Goal: Task Accomplishment & Management: Use online tool/utility

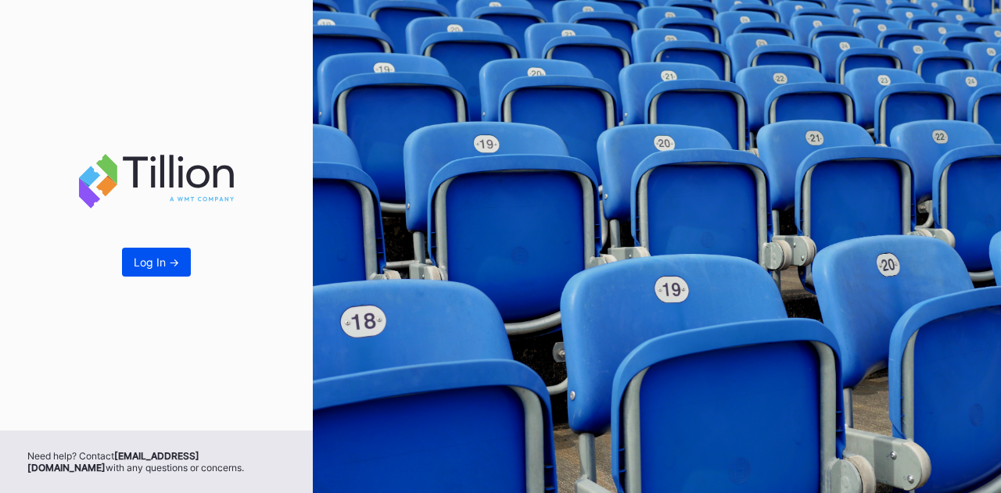
click at [138, 274] on button "Log In ->" at bounding box center [156, 262] width 69 height 29
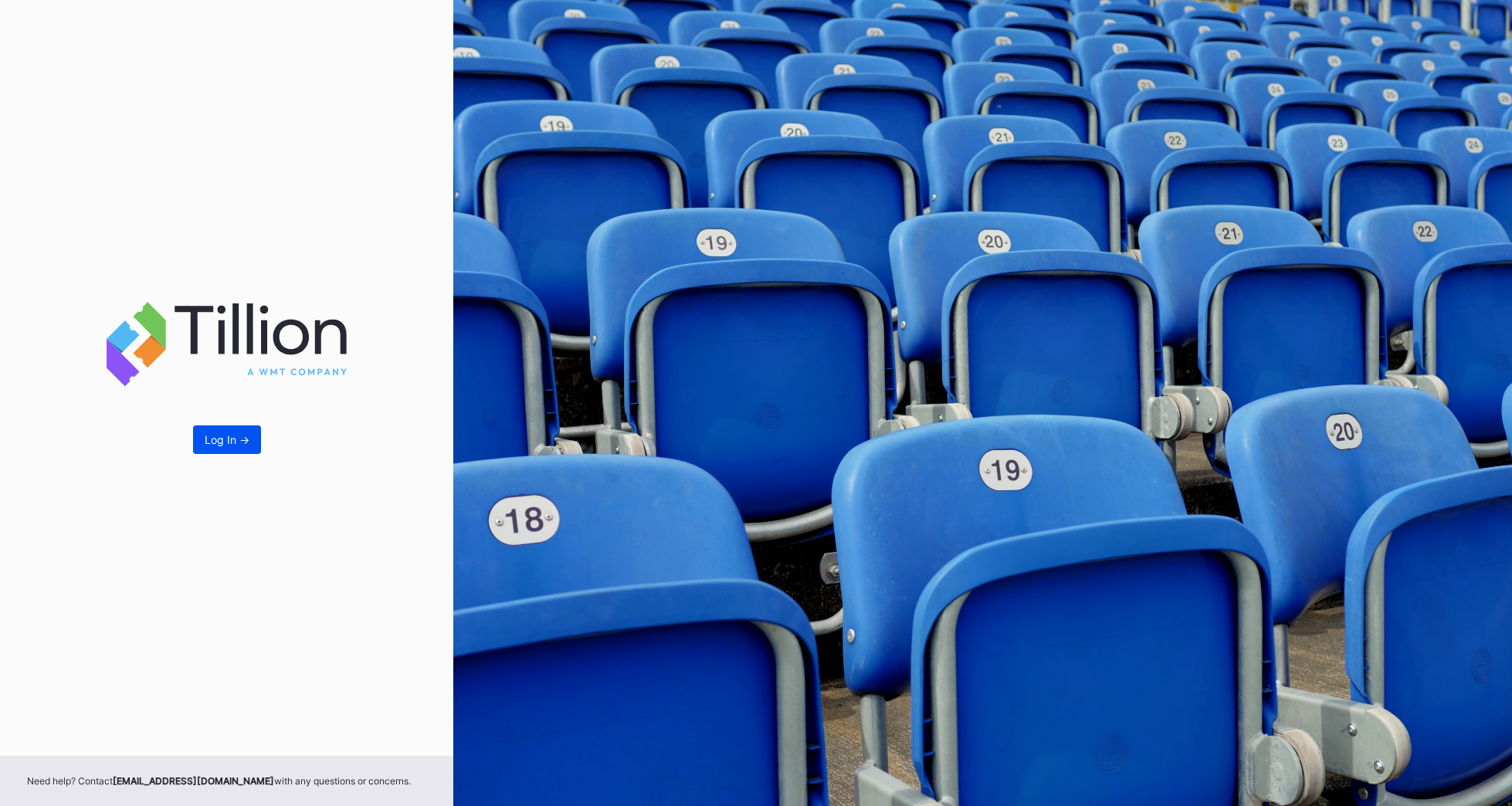
click at [228, 435] on div "Log In ->" at bounding box center [226, 440] width 44 height 13
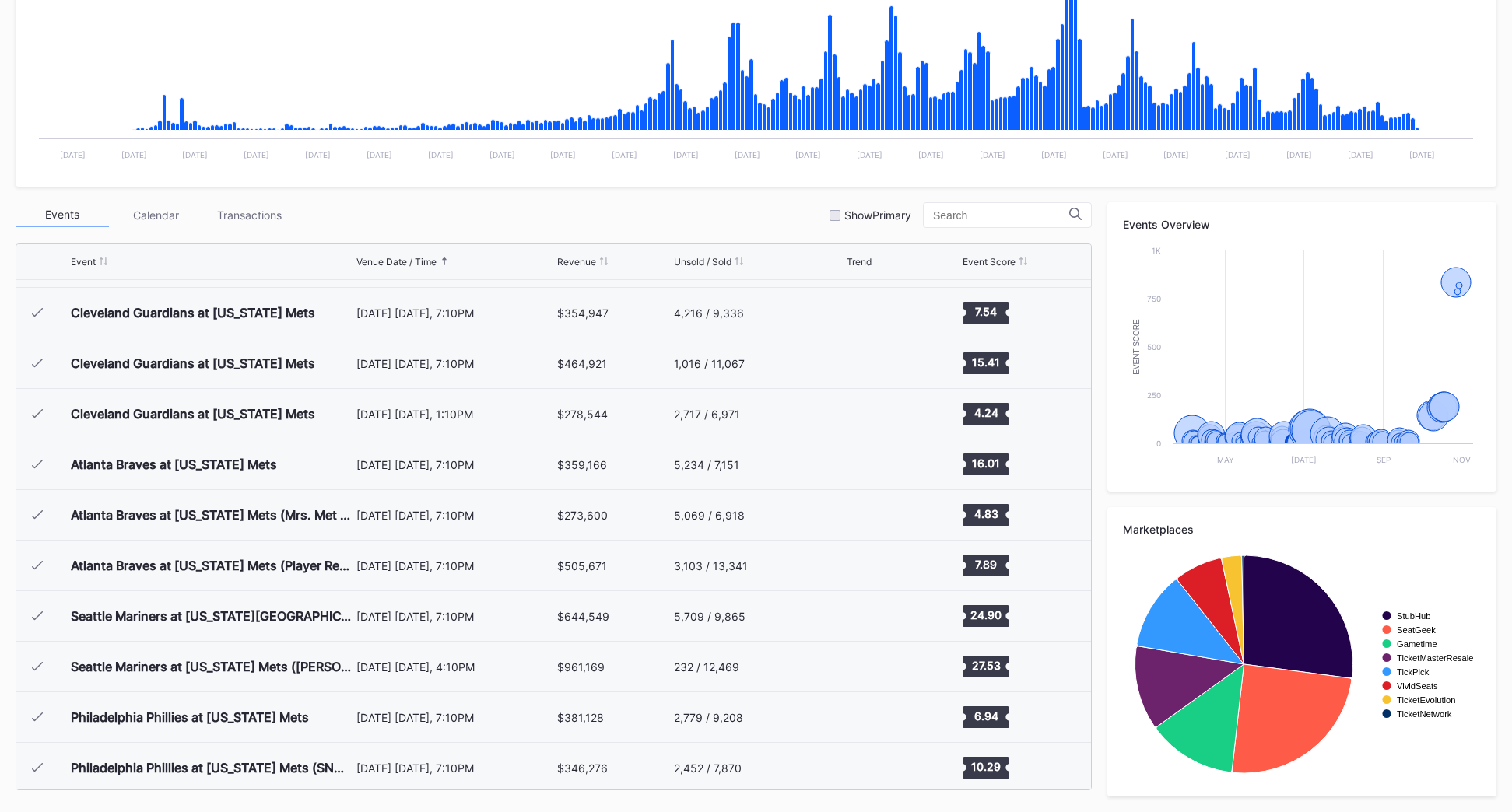
scroll to position [2851, 0]
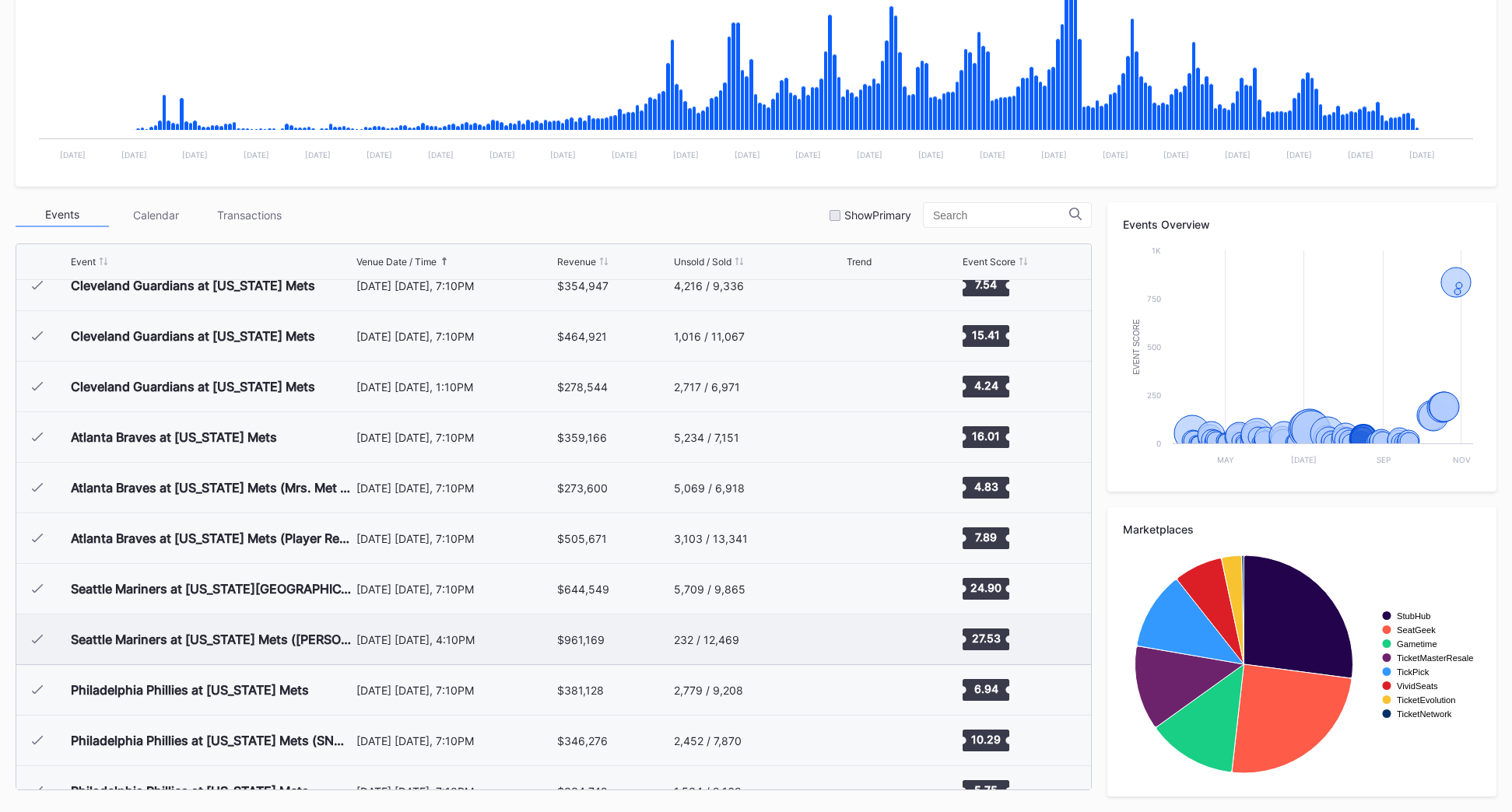
click at [426, 491] on div "[DATE] [DATE], 4:10PM" at bounding box center [455, 639] width 197 height 13
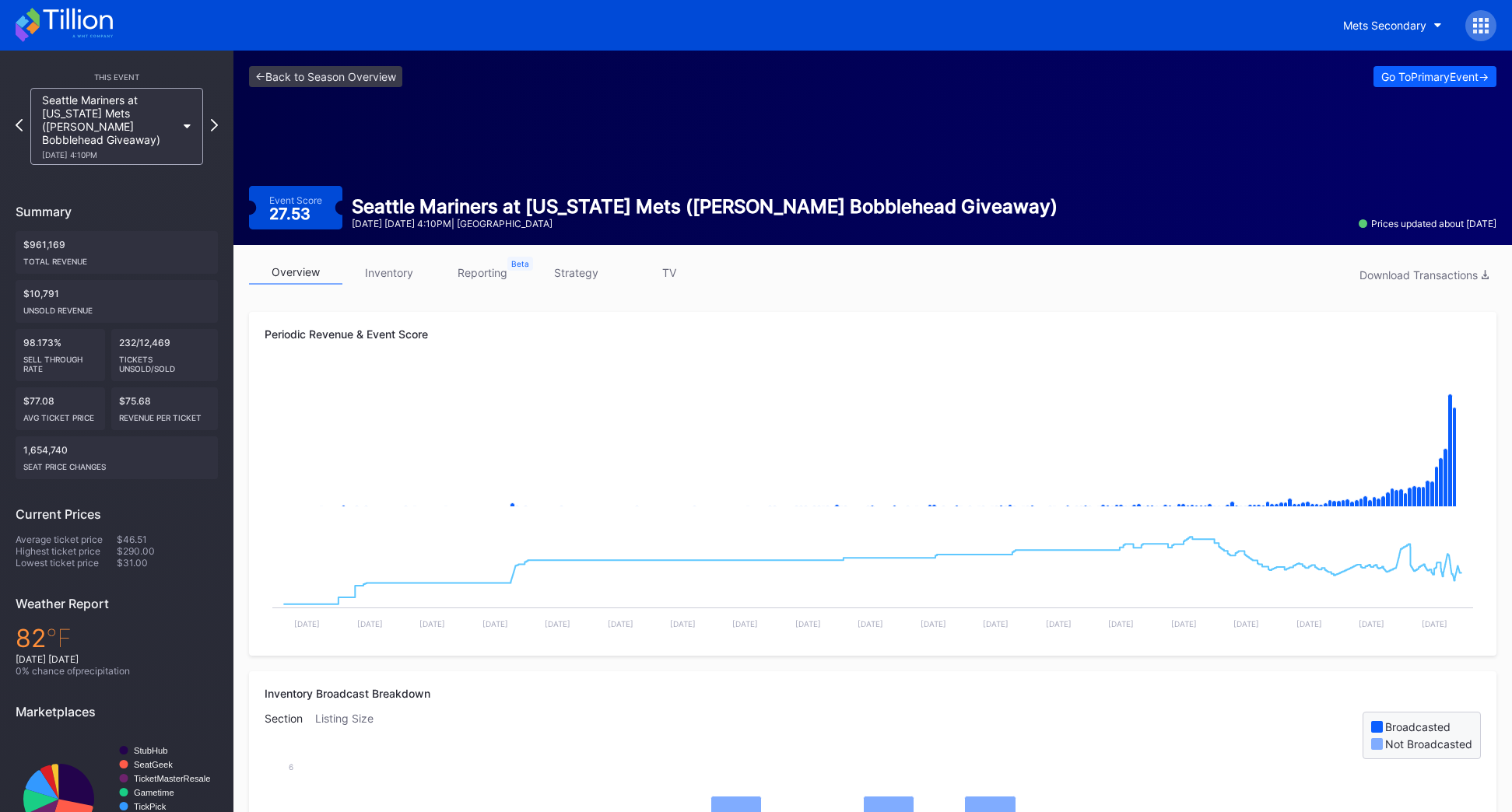
click at [403, 279] on link "inventory" at bounding box center [389, 273] width 94 height 24
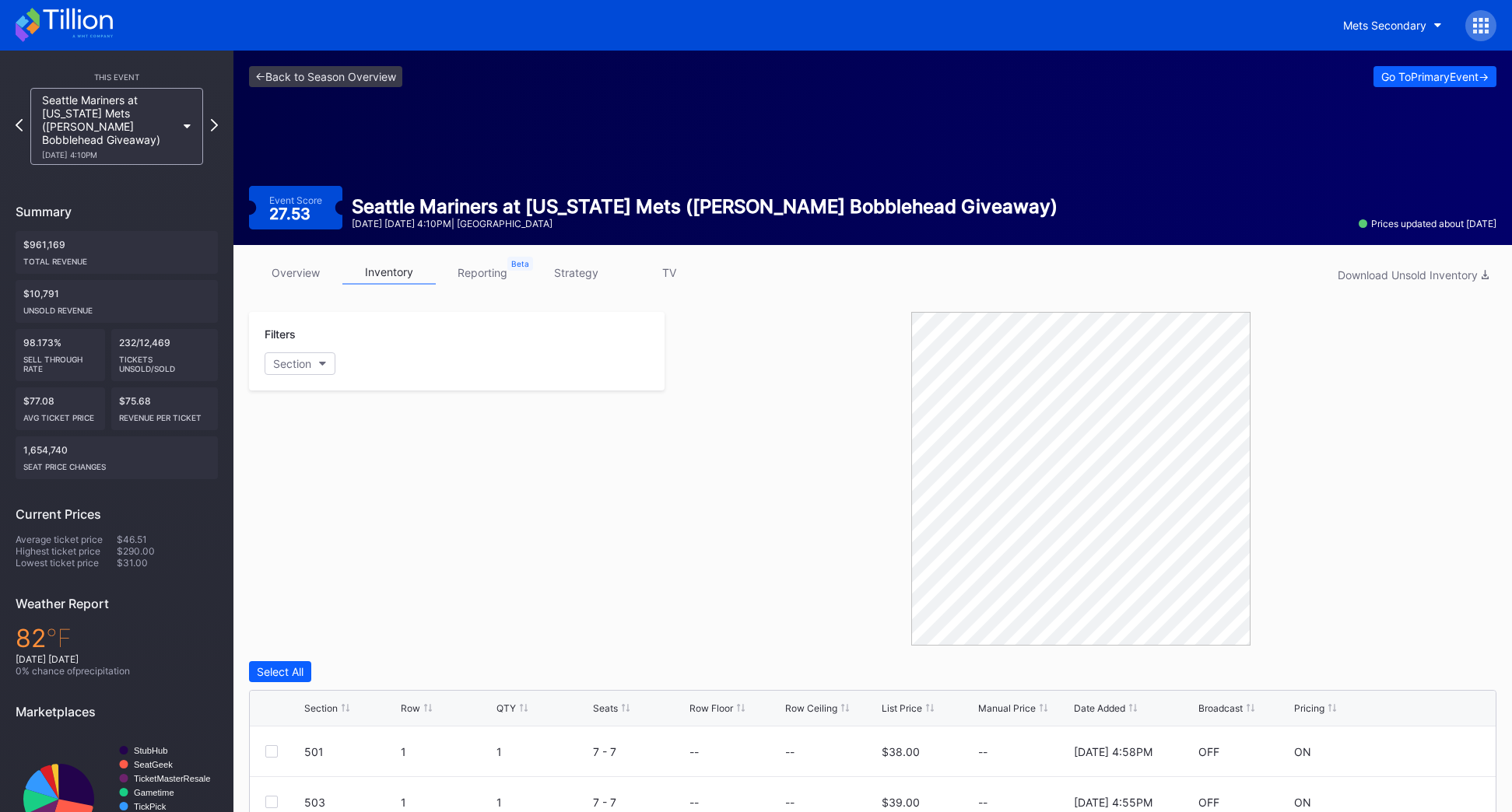
scroll to position [78, 0]
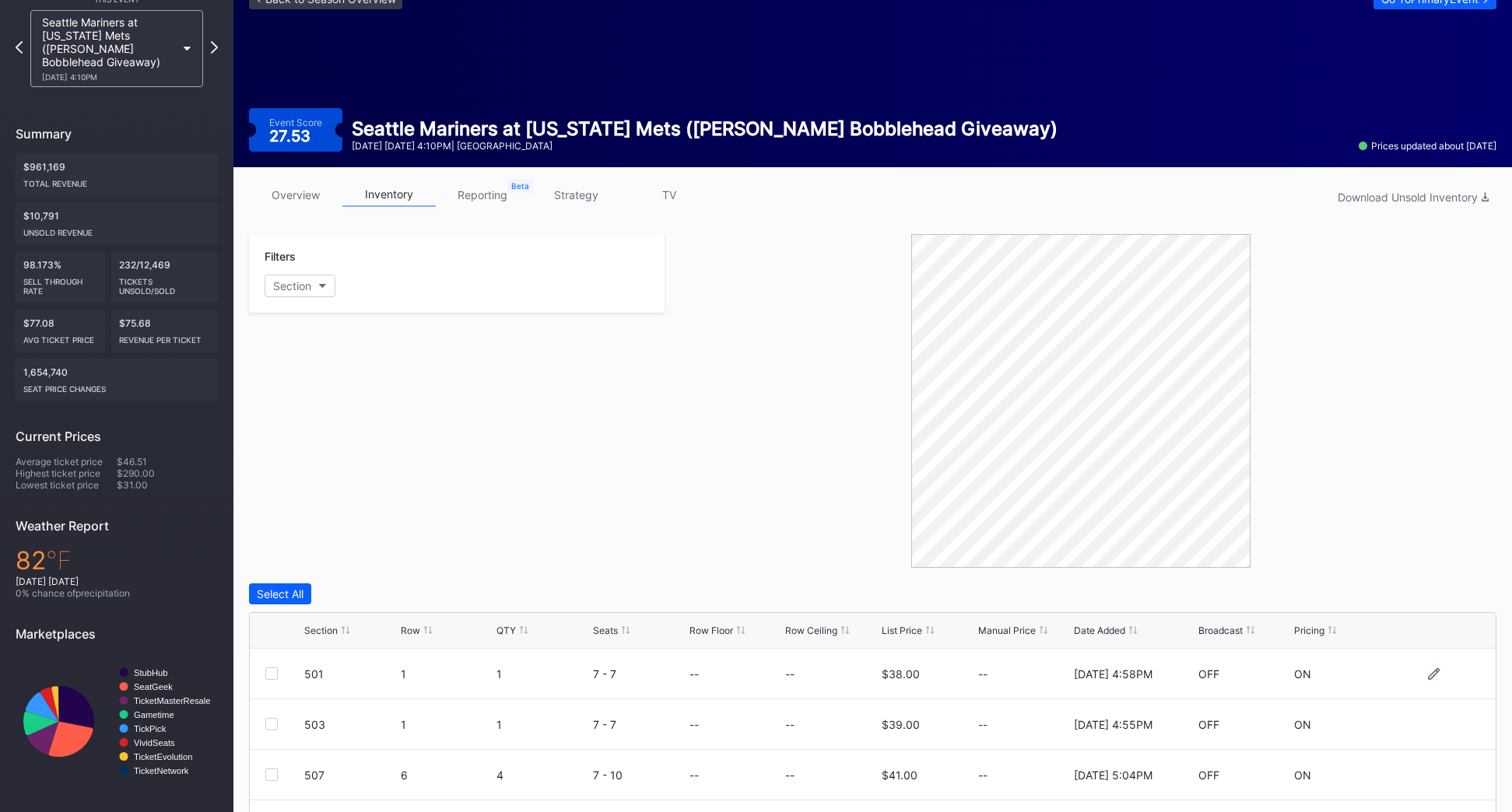
click at [587, 491] on div "501 1 1 7 - 7 -- -- $38.00 -- [DATE] 4:58PM OFF ON" at bounding box center [873, 674] width 1246 height 51
click at [474, 201] on link "reporting" at bounding box center [483, 195] width 94 height 24
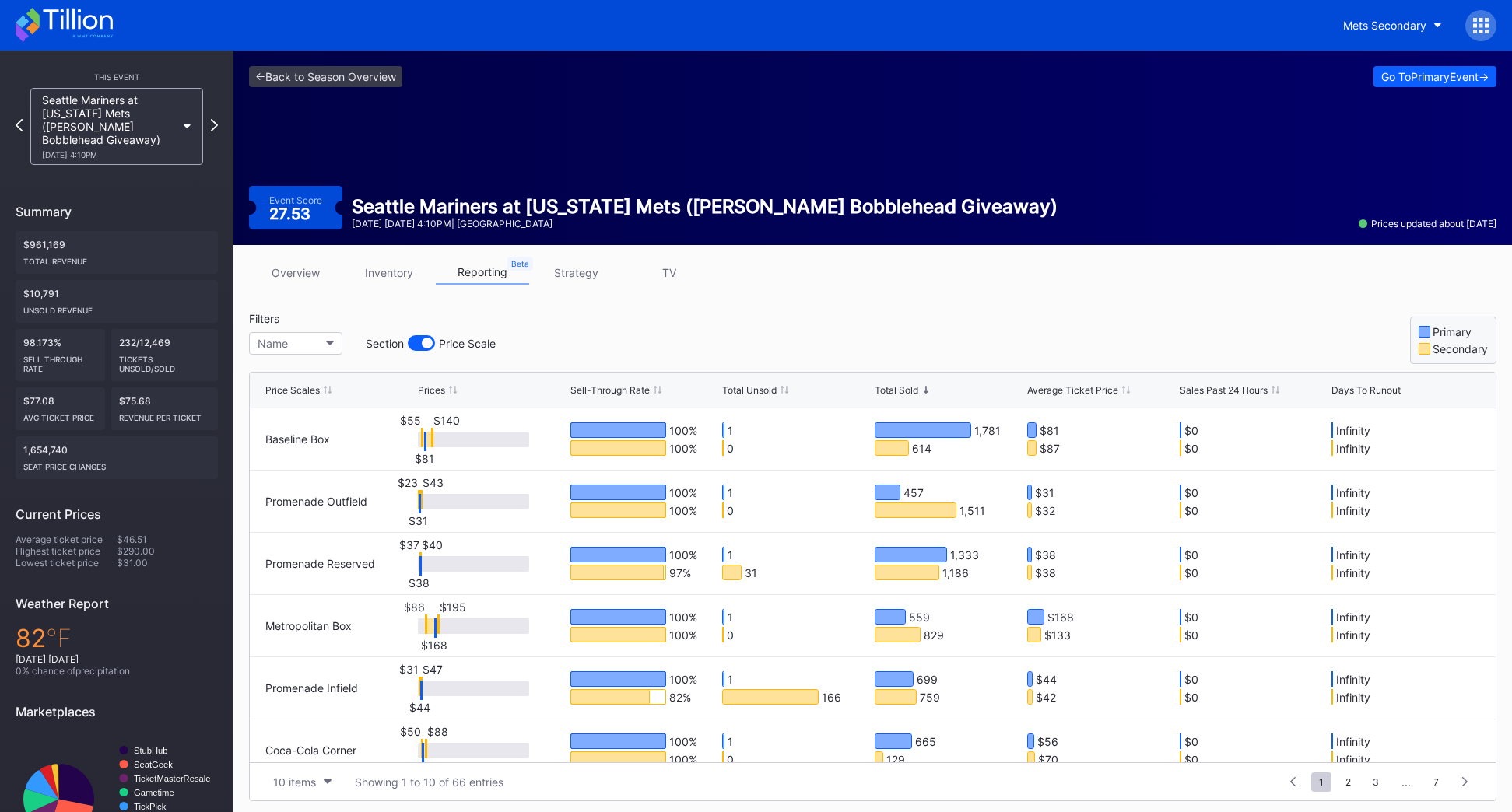
click at [571, 282] on link "strategy" at bounding box center [576, 273] width 94 height 24
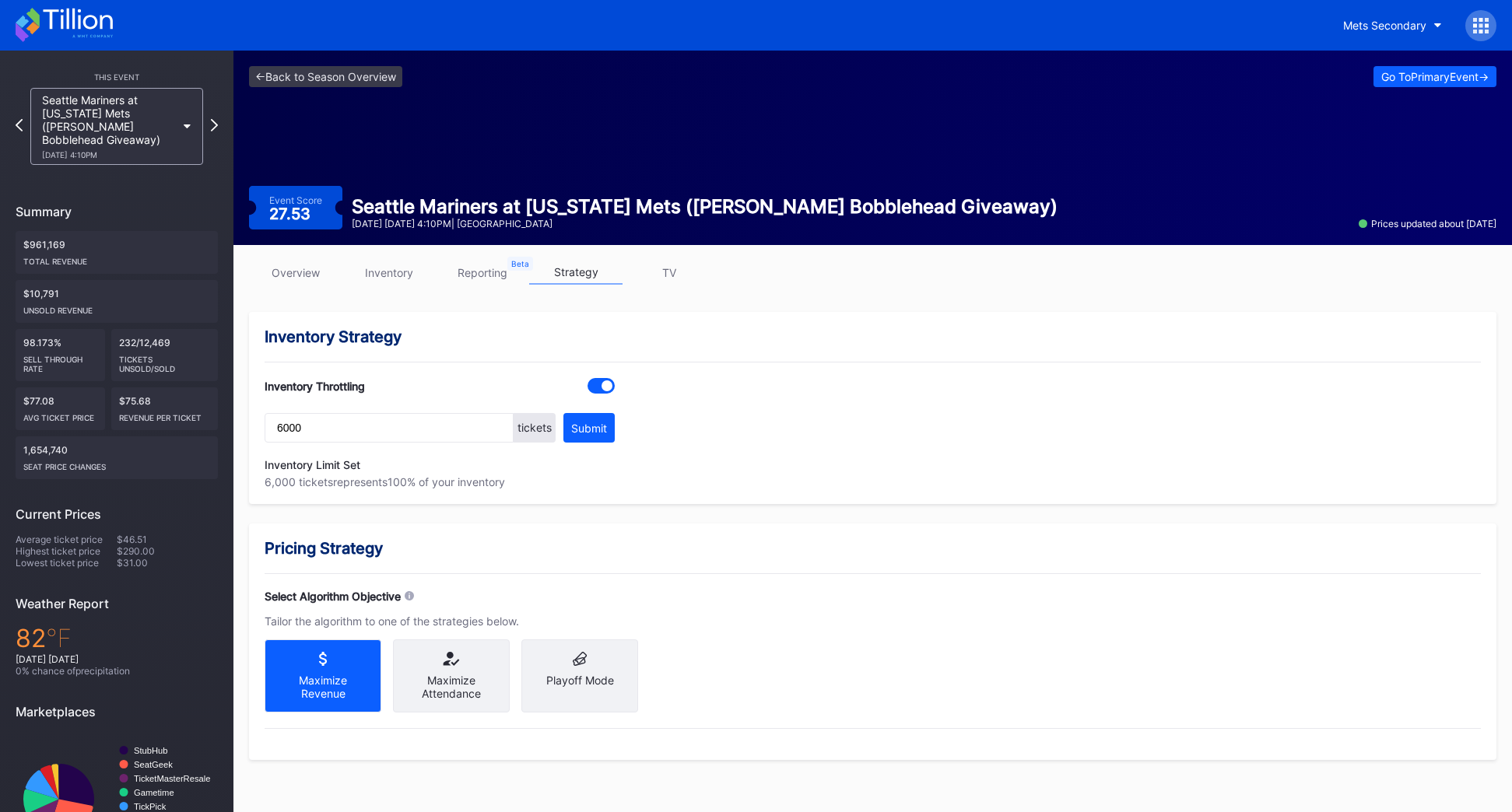
click at [651, 280] on link "TV" at bounding box center [669, 273] width 94 height 24
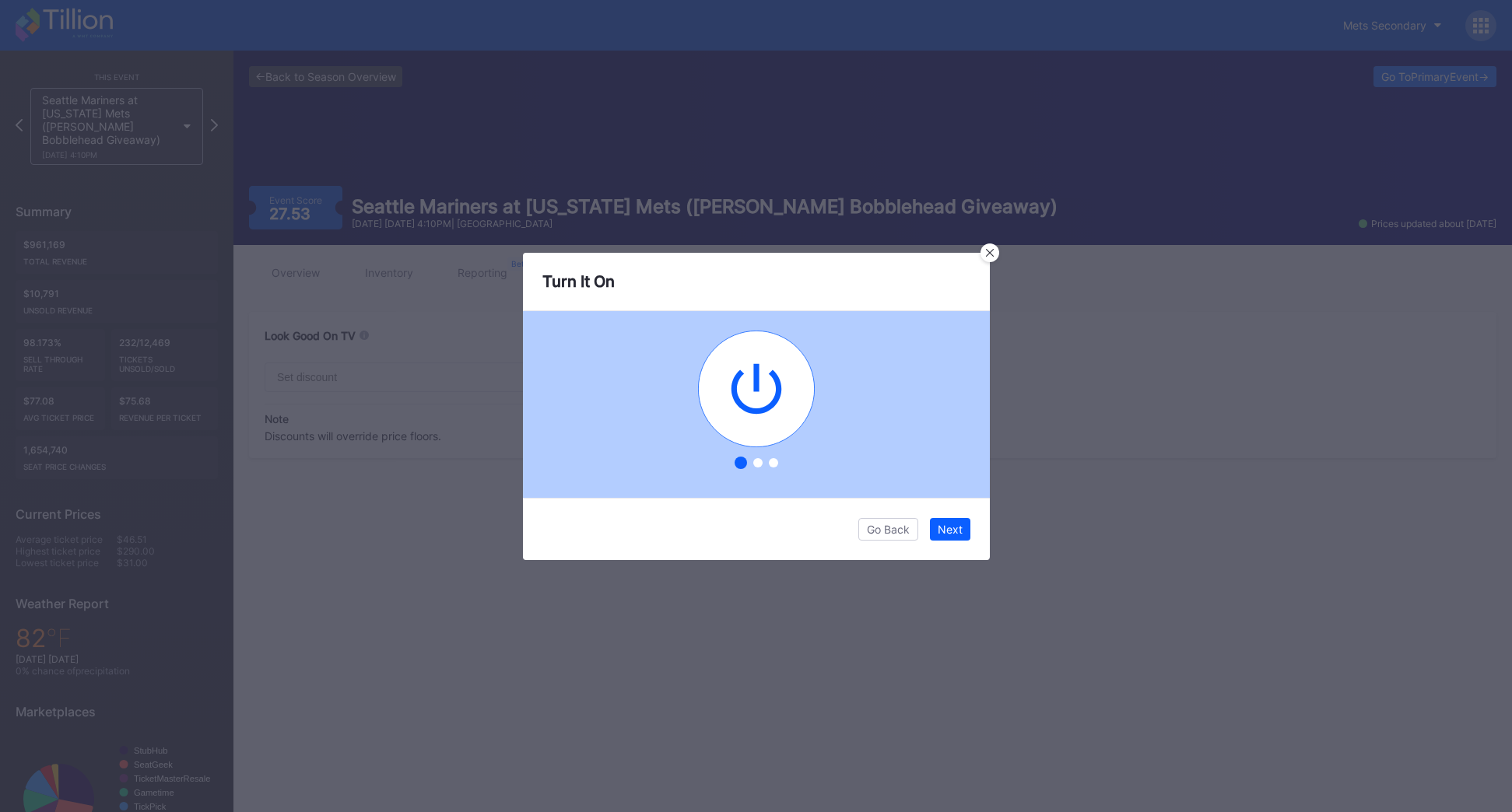
type input "20"
click at [986, 252] on icon at bounding box center [990, 253] width 8 height 8
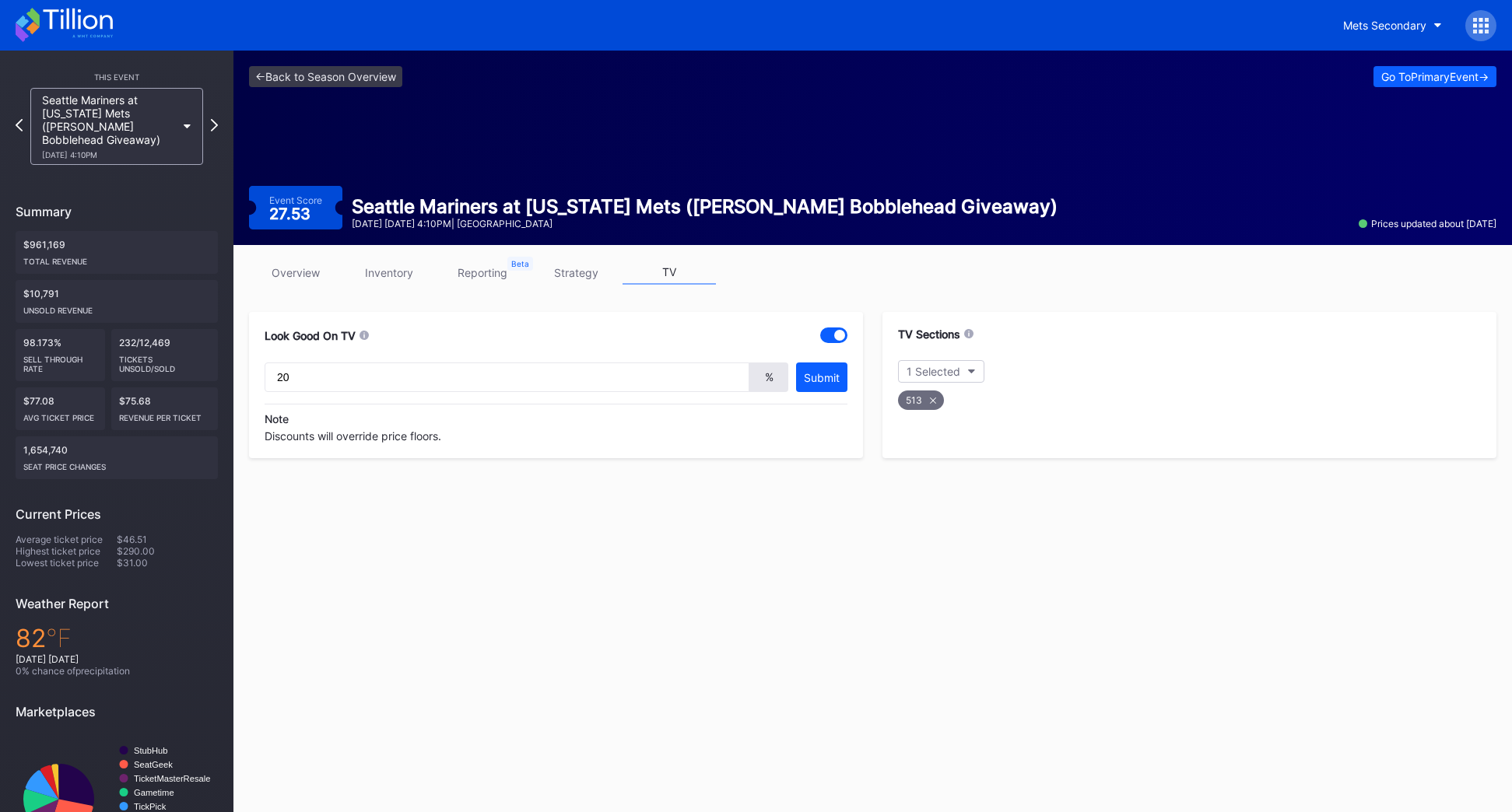
click at [375, 275] on link "inventory" at bounding box center [389, 273] width 94 height 24
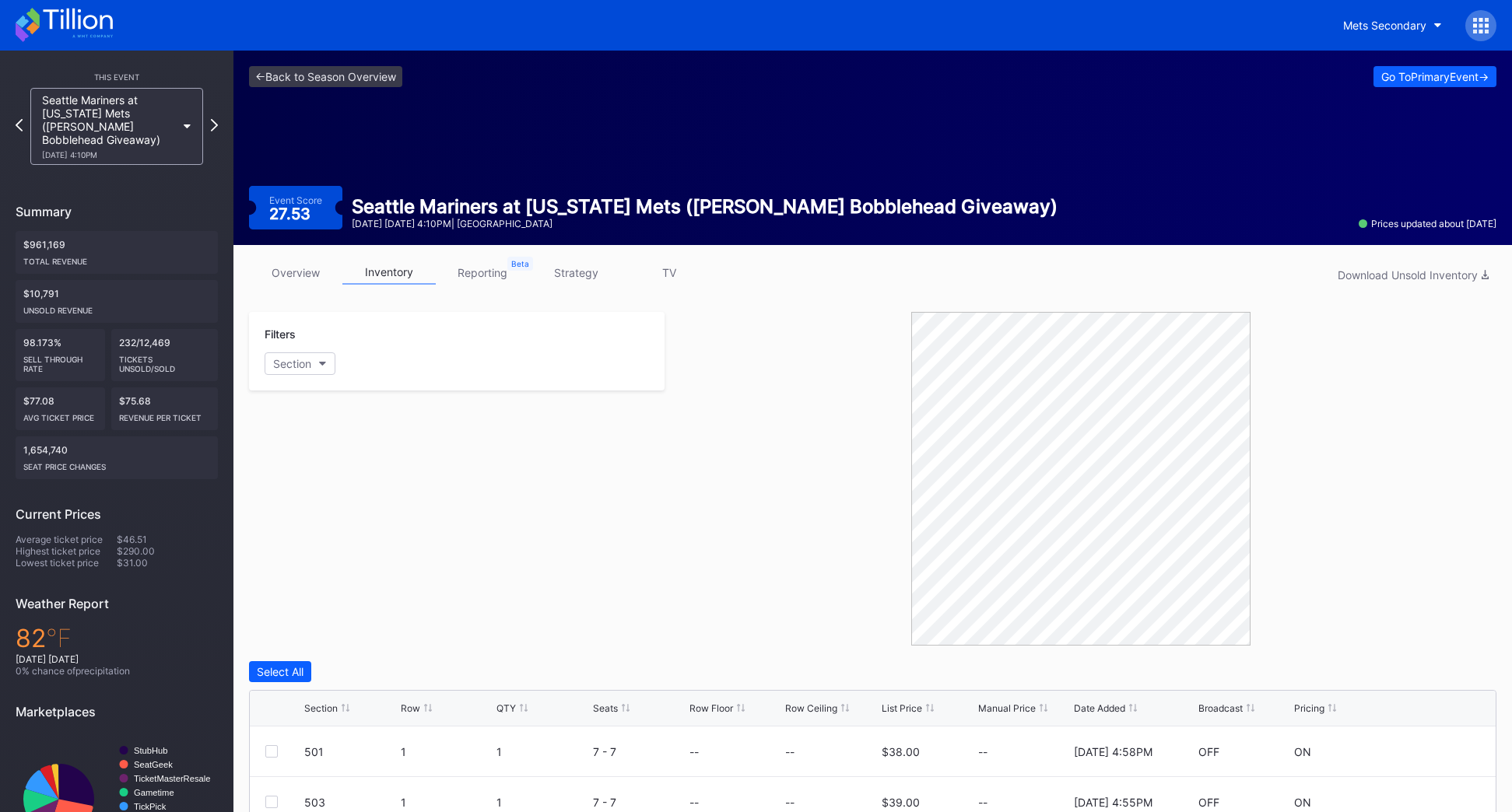
click at [328, 270] on link "overview" at bounding box center [296, 273] width 94 height 24
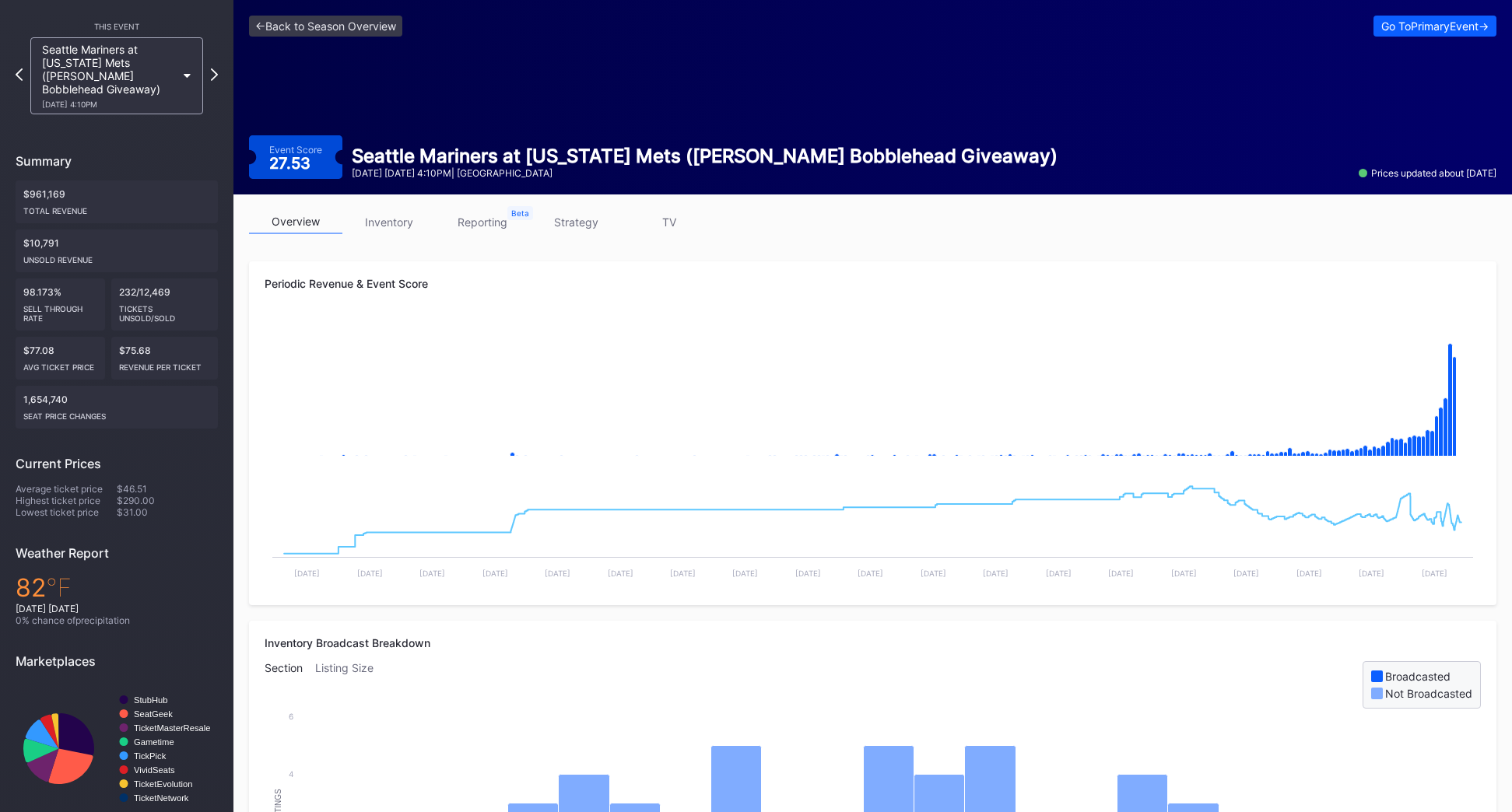
scroll to position [78, 0]
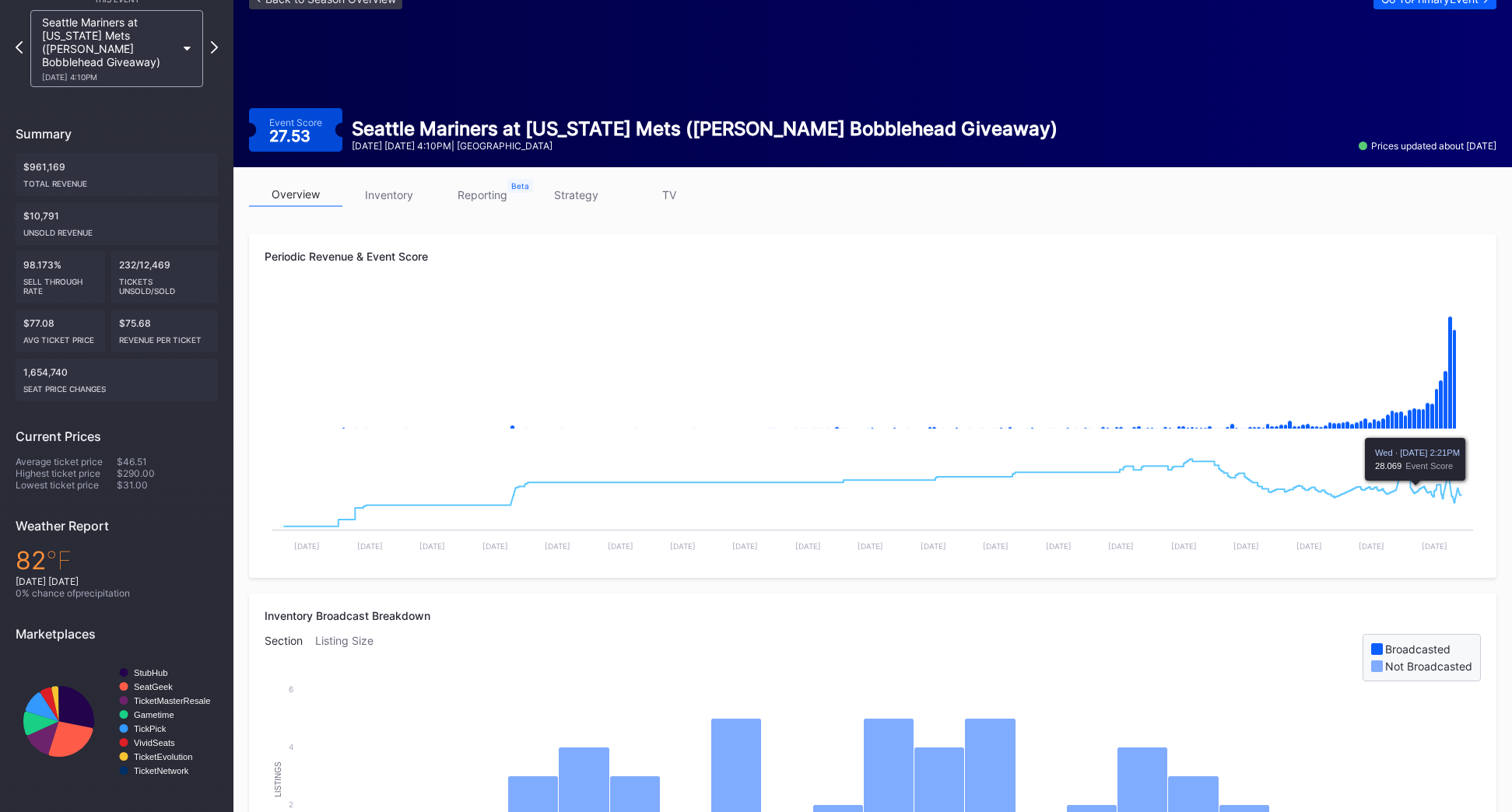
click at [995, 491] on div "Inventory Broadcast Breakdown" at bounding box center [873, 615] width 1216 height 13
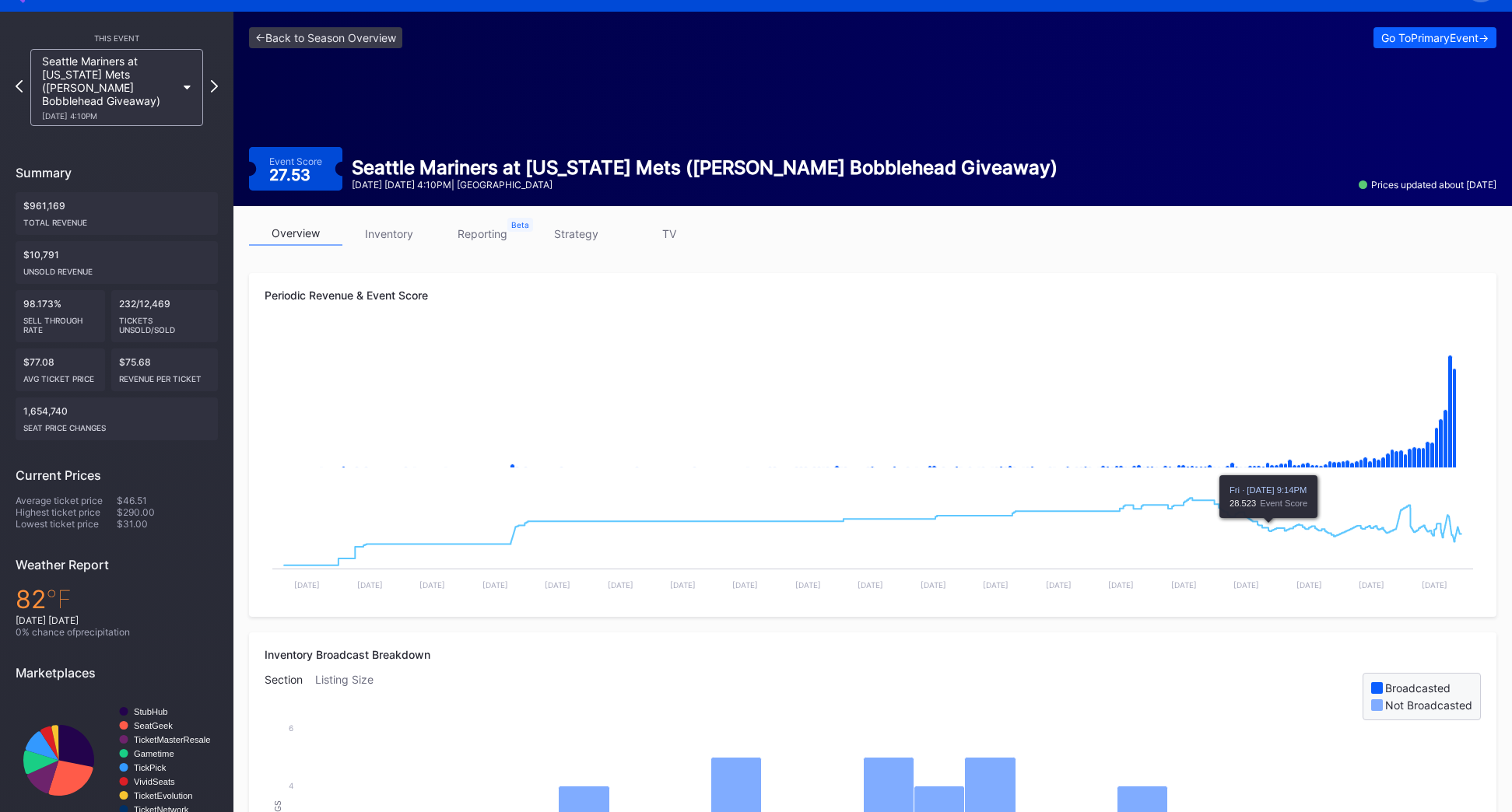
scroll to position [0, 0]
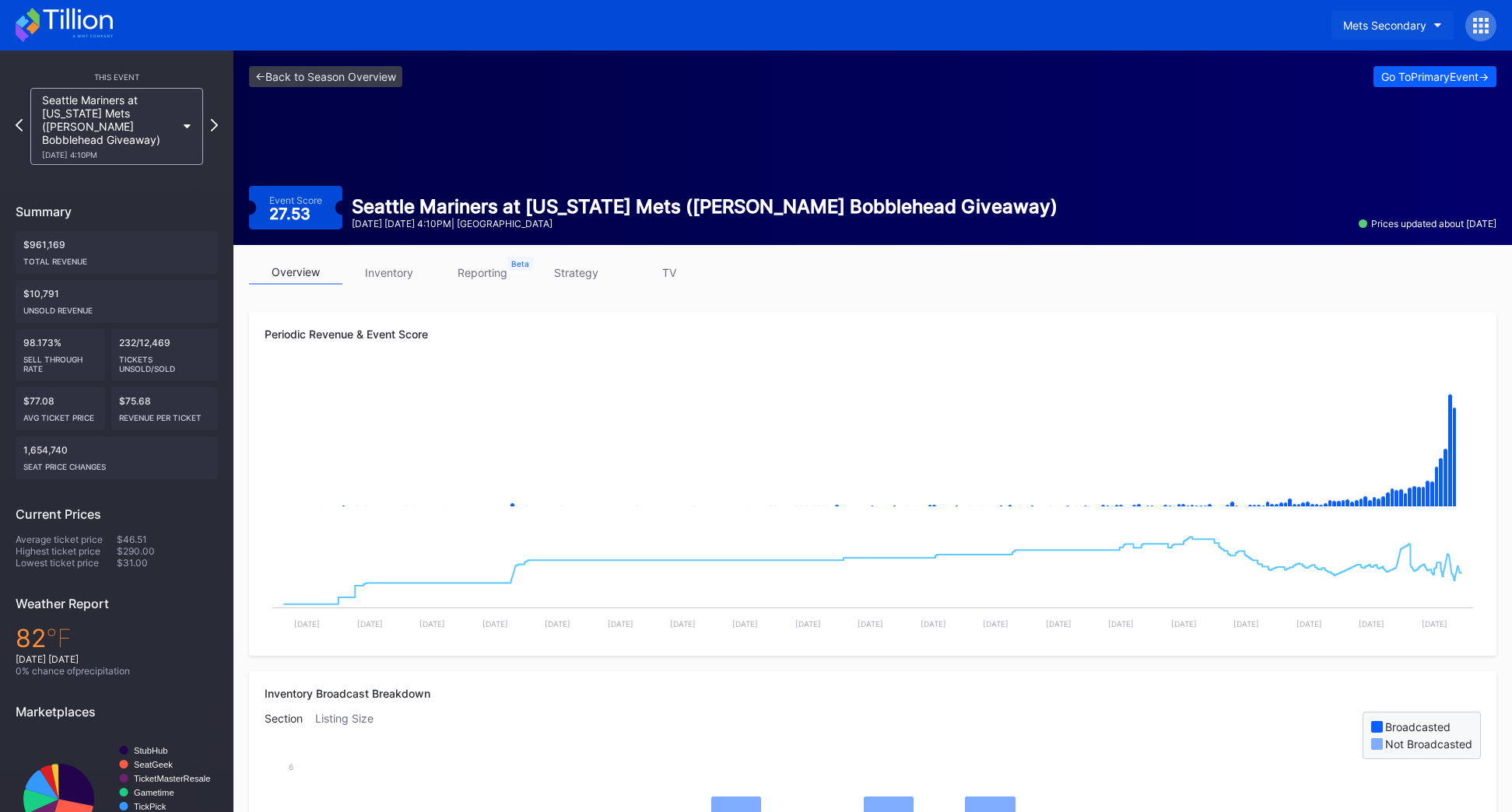
click at [995, 31] on div "Mets Secondary" at bounding box center [1385, 25] width 84 height 13
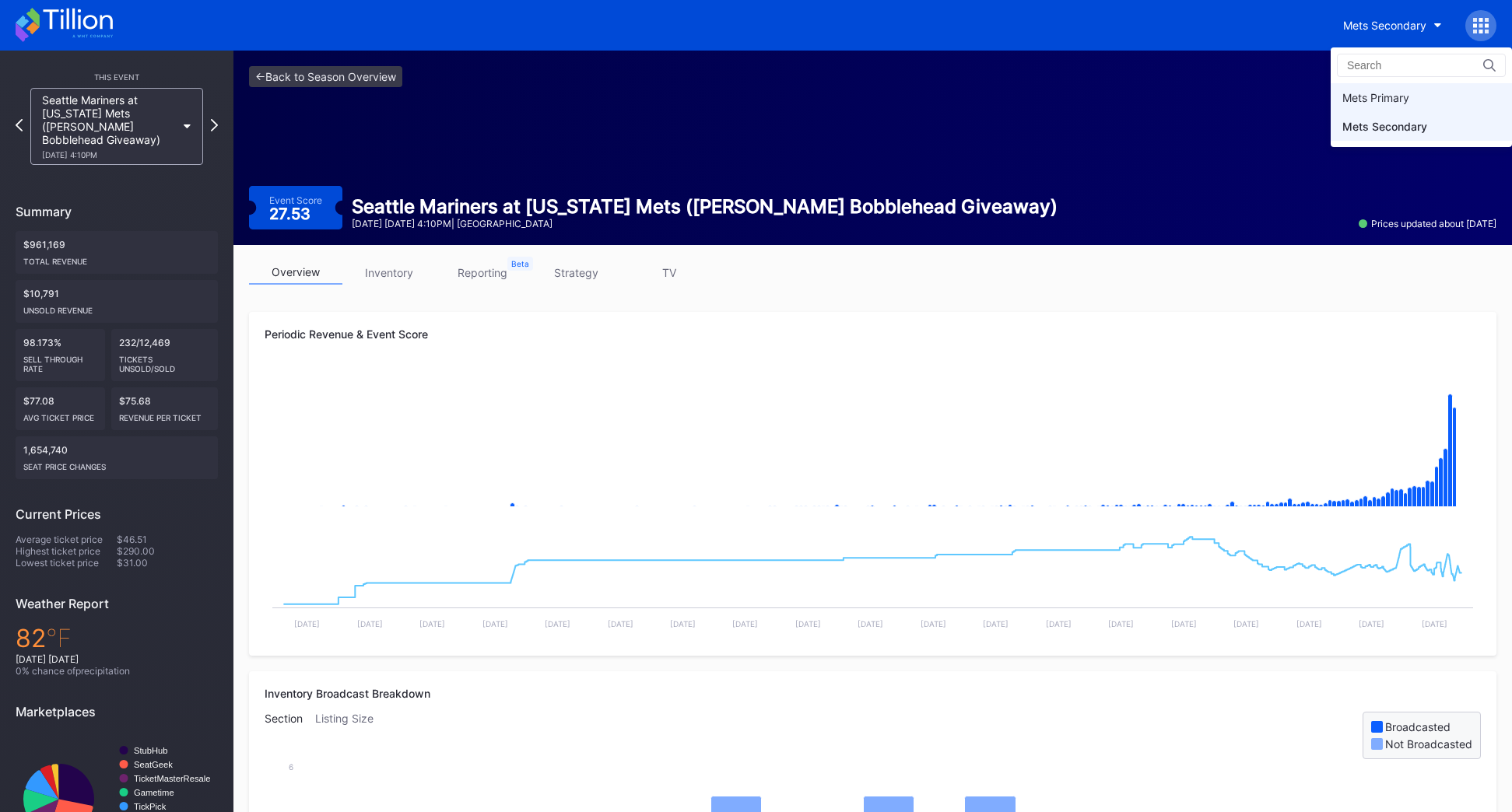
click at [995, 102] on div "Mets Primary" at bounding box center [1376, 97] width 67 height 13
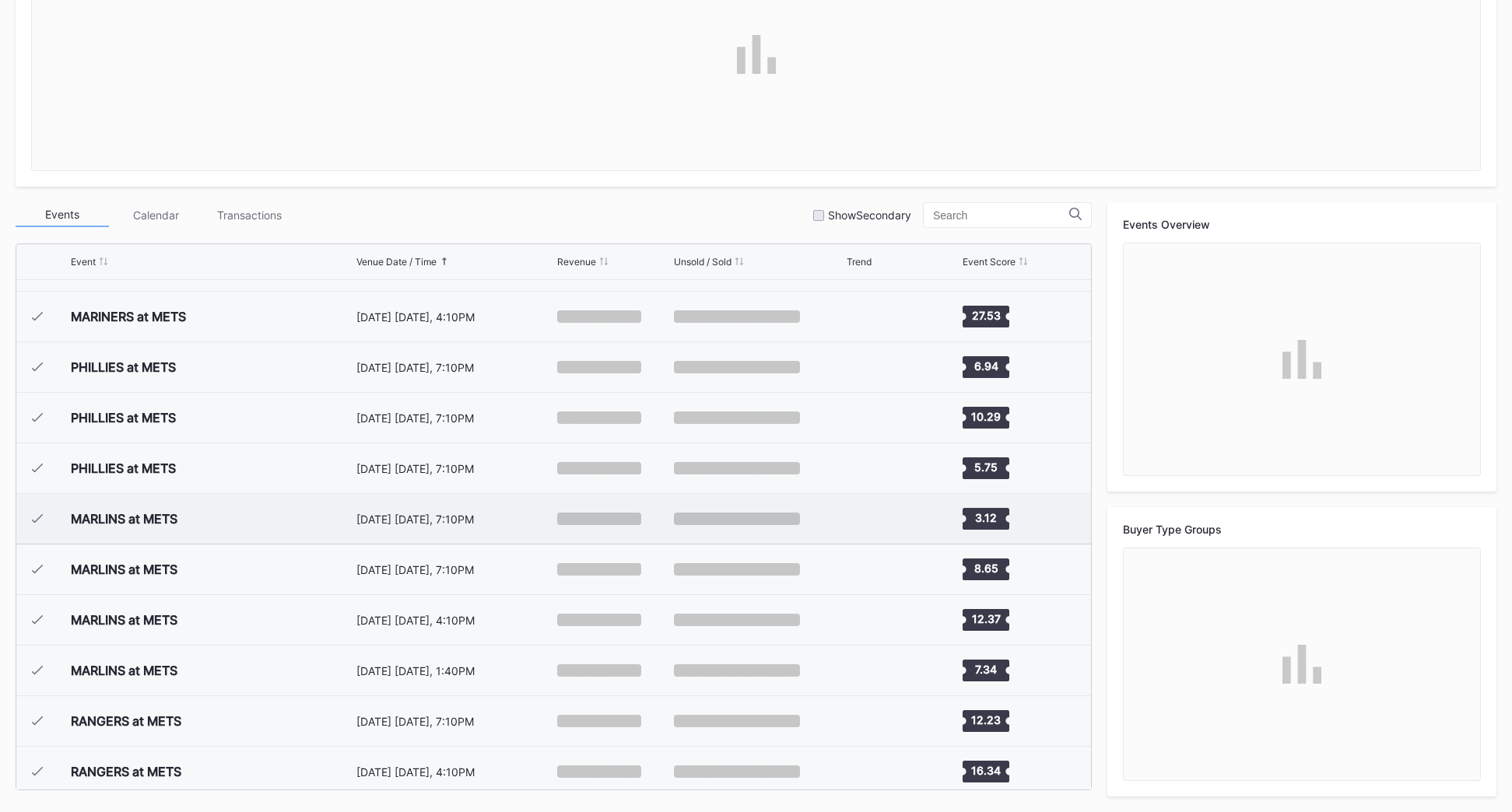
scroll to position [3085, 0]
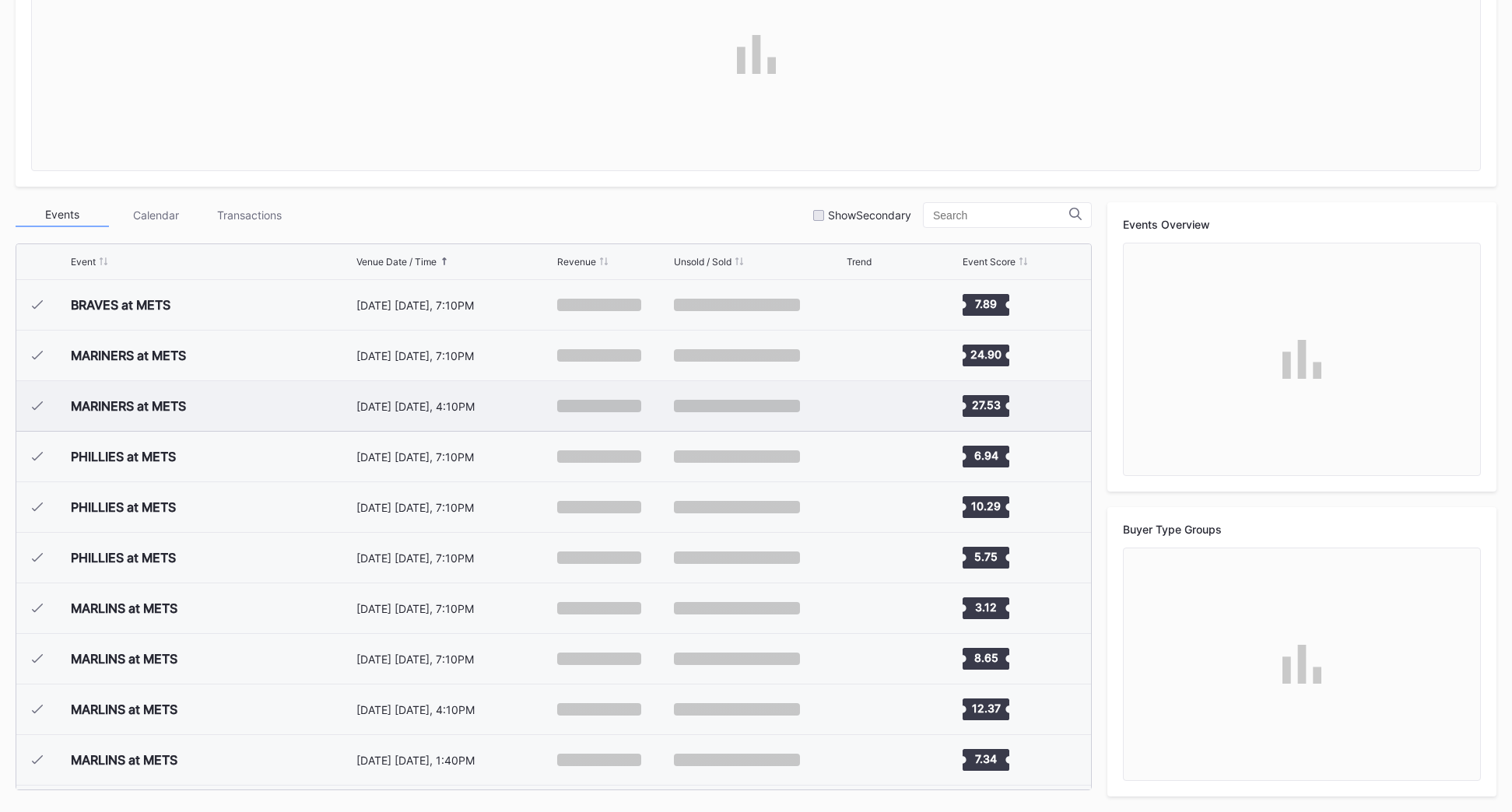
click at [388, 396] on div "[DATE] [DATE], 4:10PM" at bounding box center [455, 406] width 197 height 50
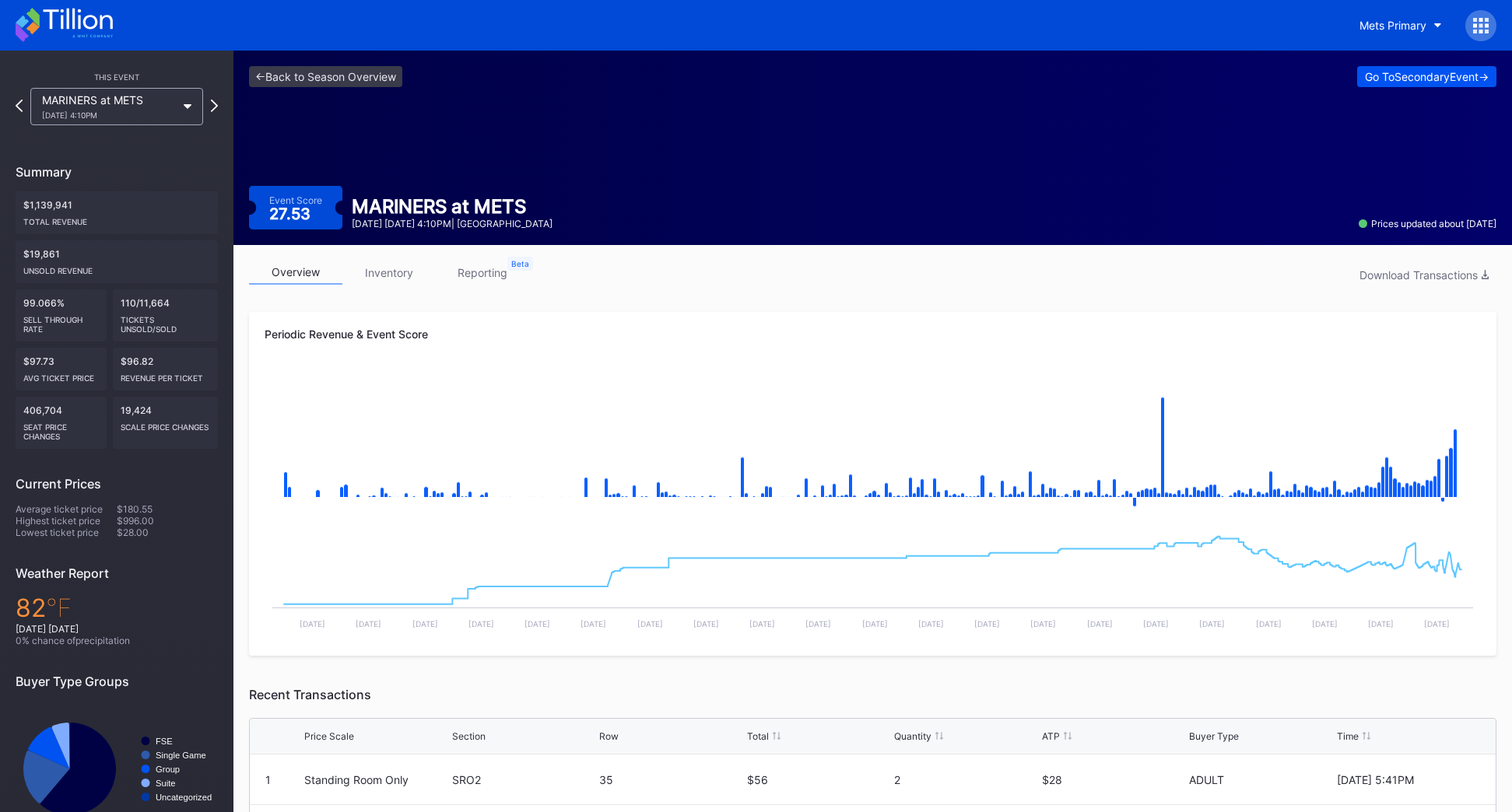
click at [995, 76] on div "Go To Secondary Event ->" at bounding box center [1426, 76] width 123 height 13
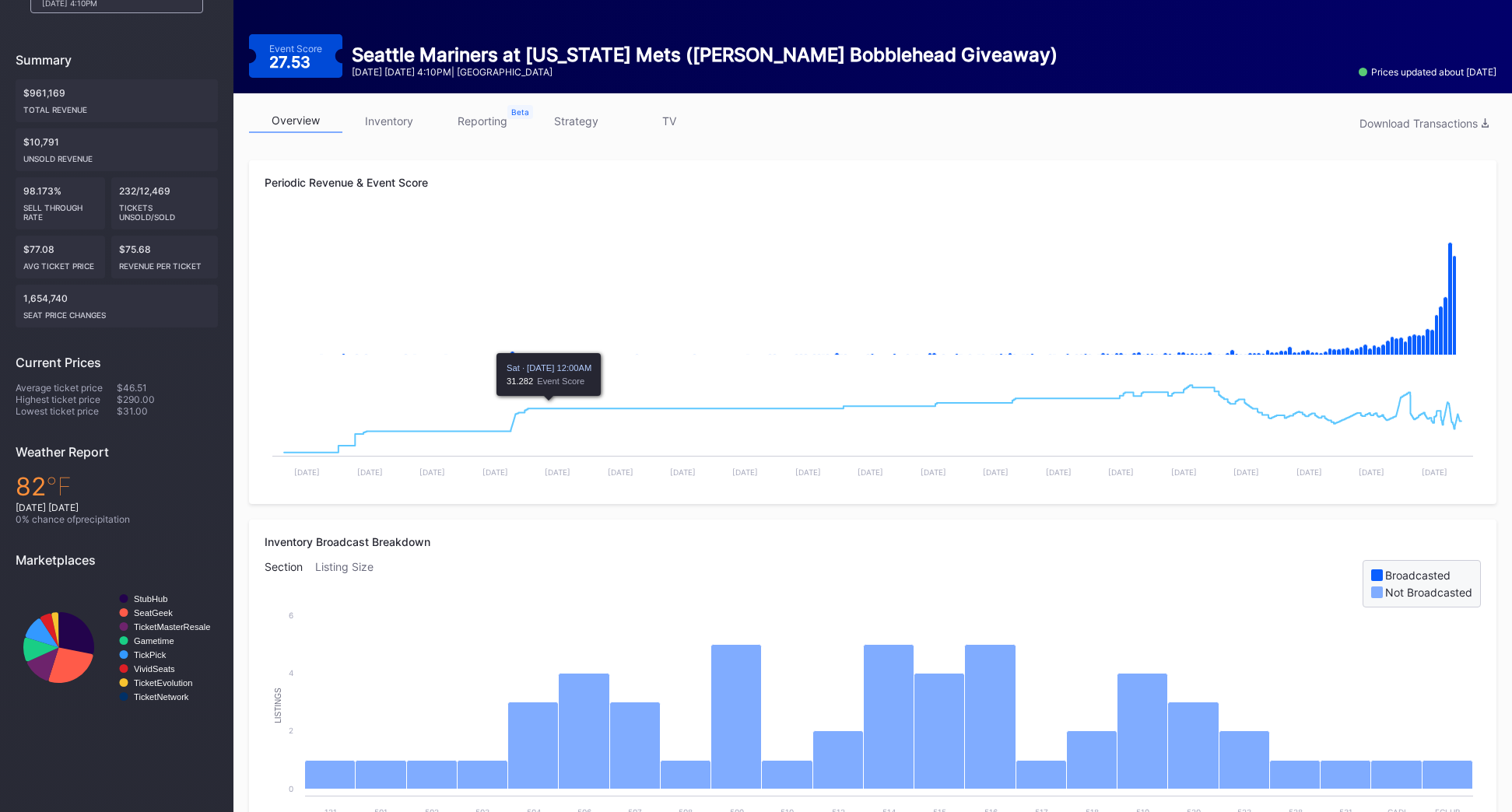
scroll to position [155, 0]
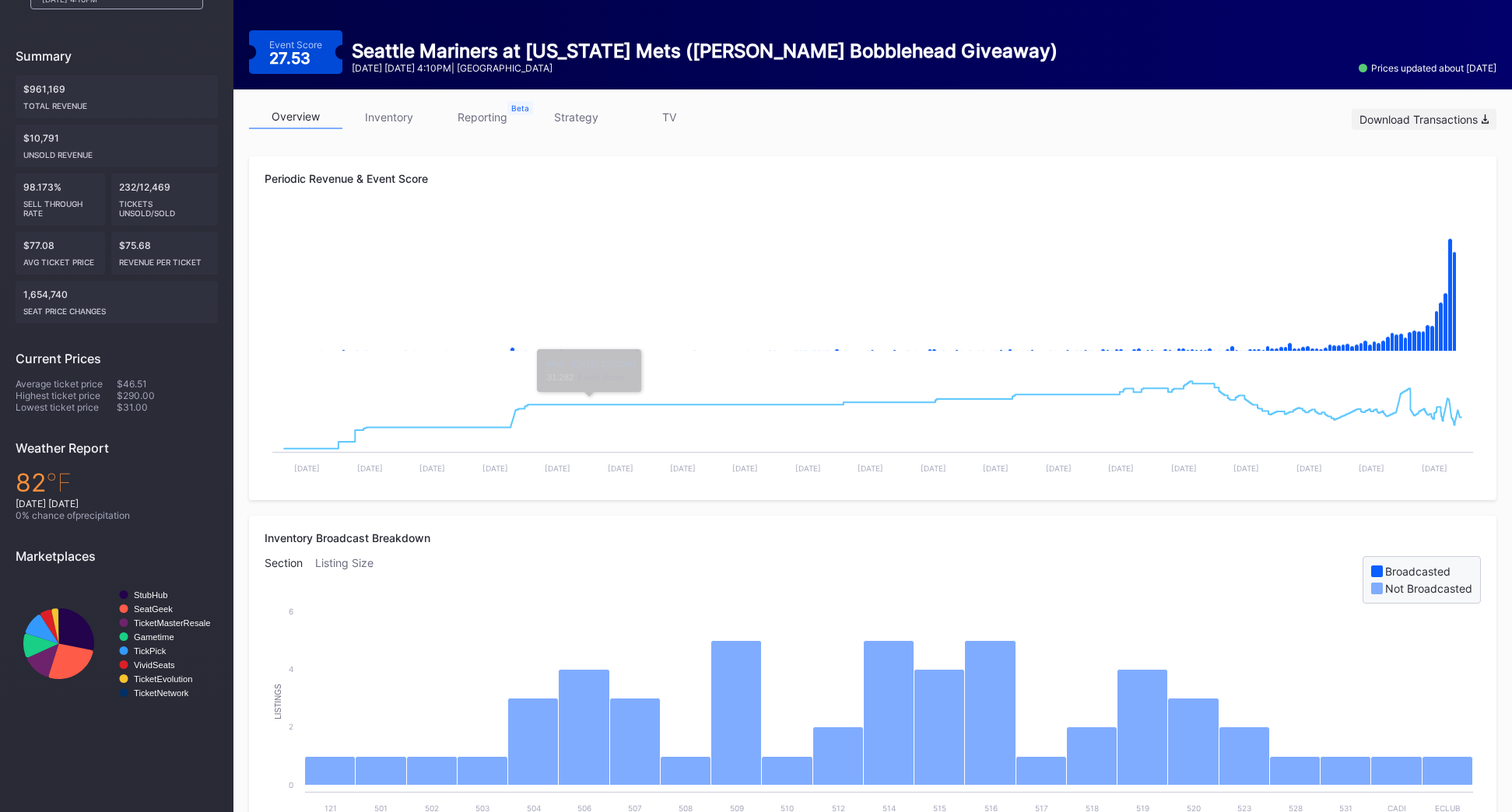
click at [995, 122] on div "Download Transactions" at bounding box center [1424, 118] width 129 height 13
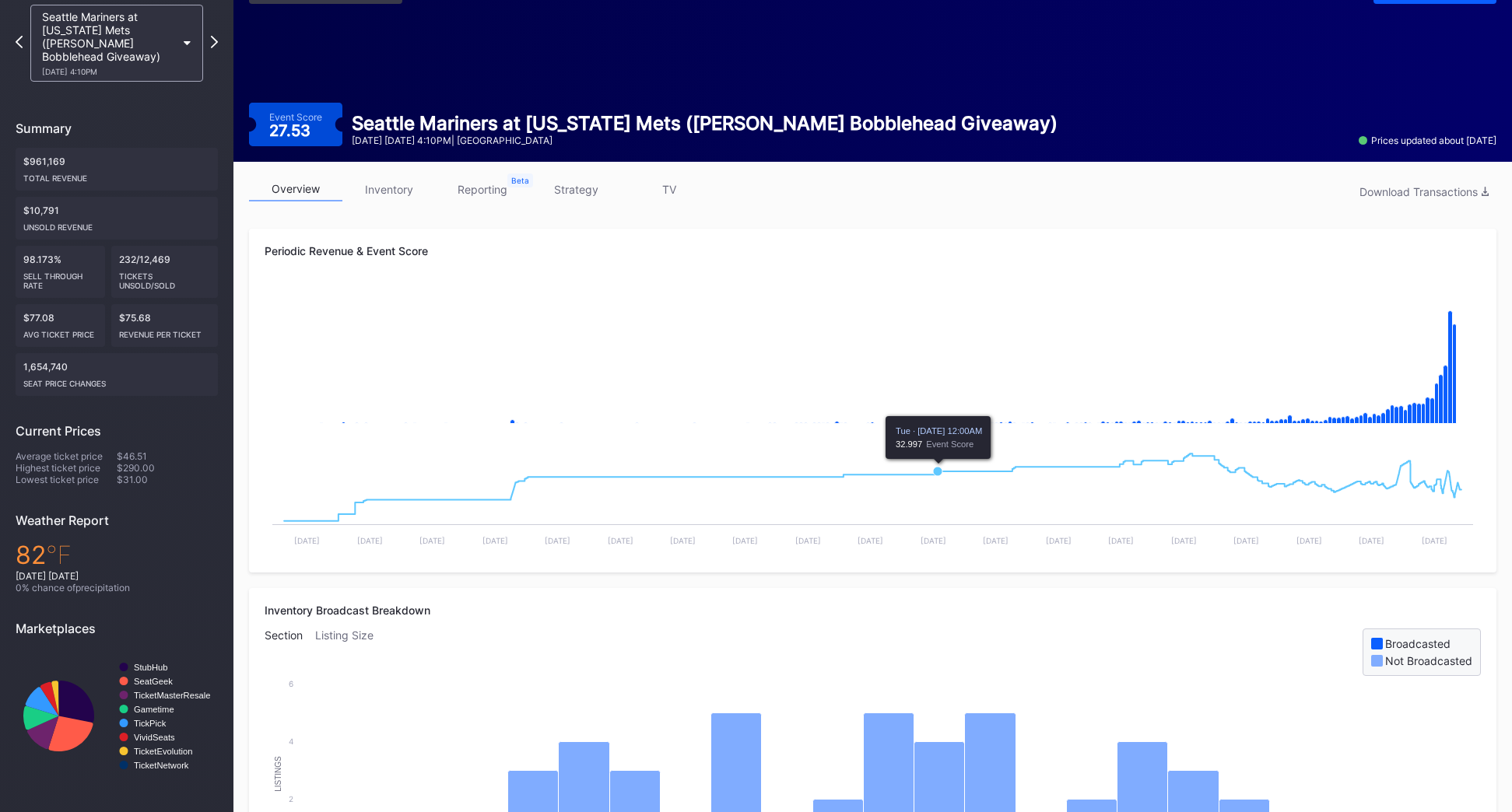
scroll to position [0, 0]
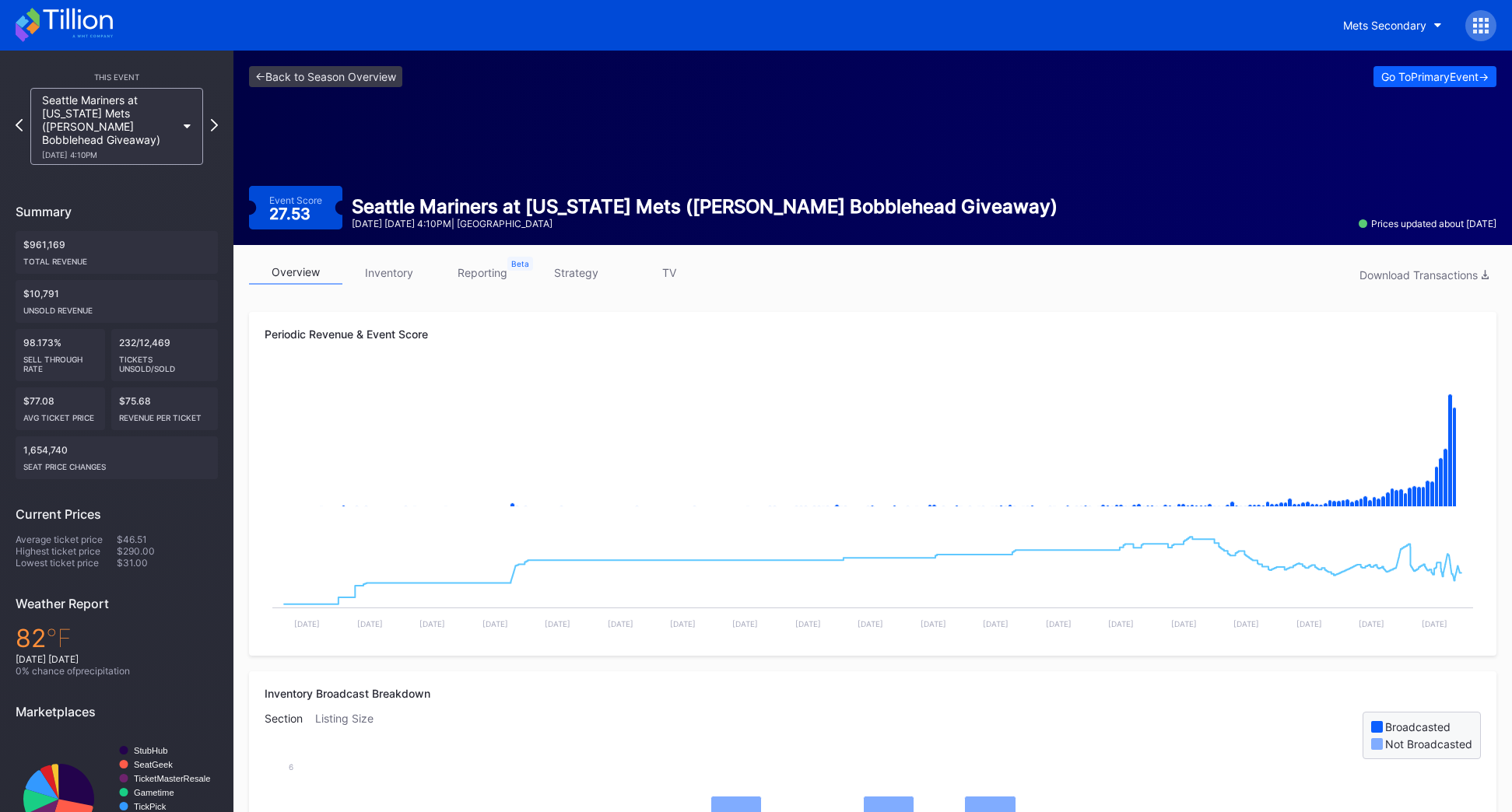
click at [445, 423] on rect "Chart title" at bounding box center [873, 446] width 1216 height 155
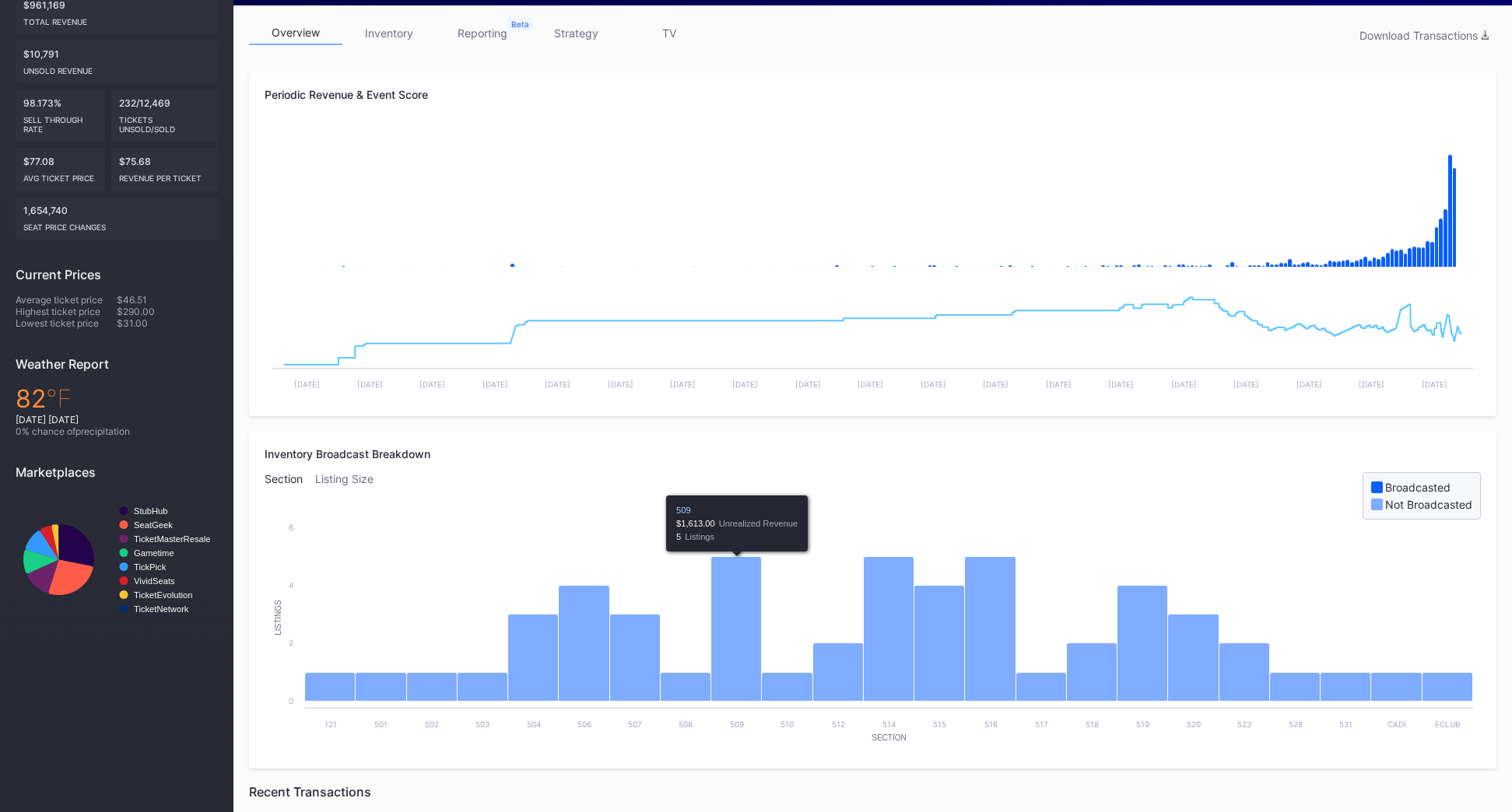
scroll to position [234, 0]
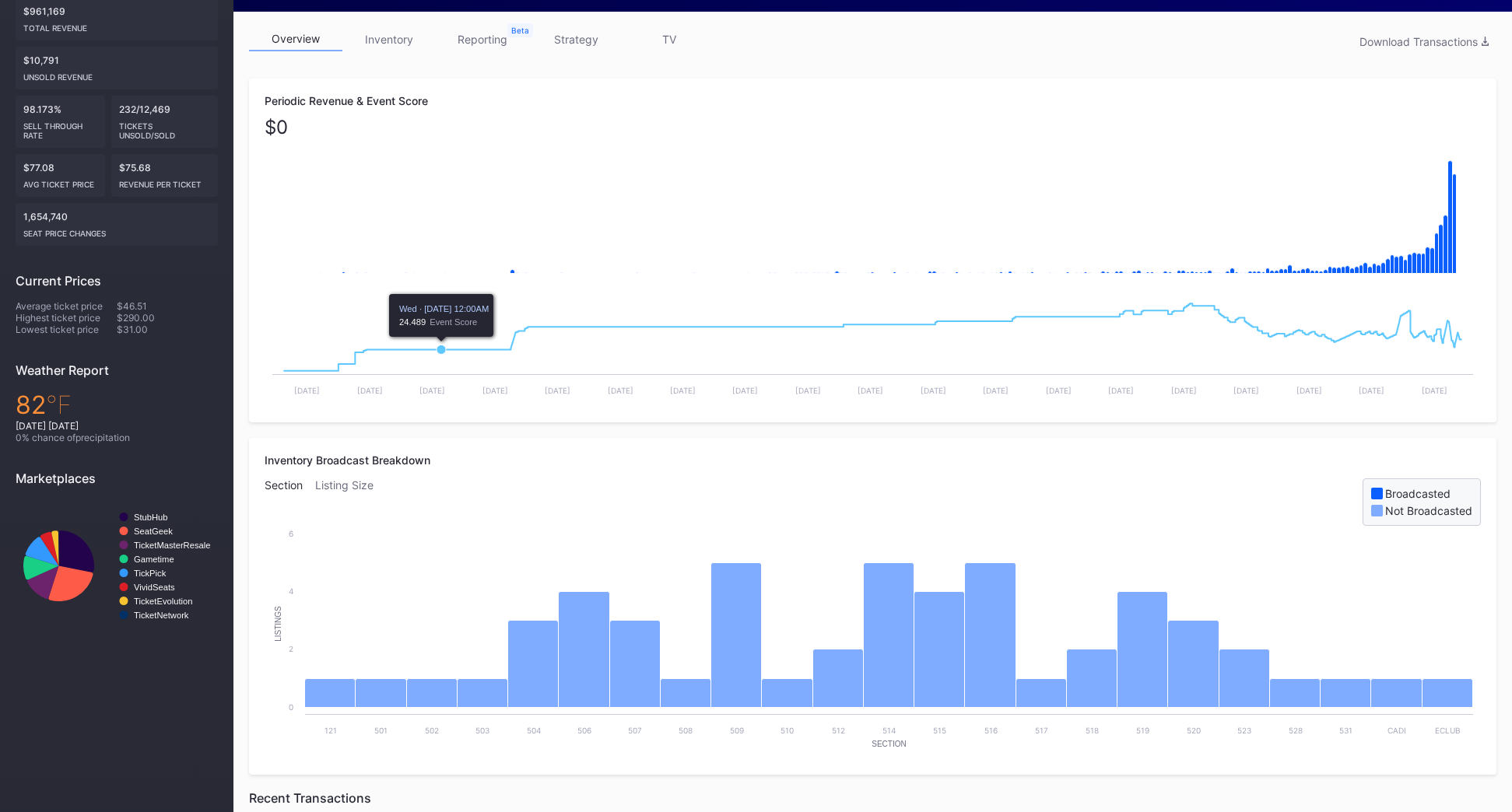
click at [443, 364] on rect "Chart title" at bounding box center [873, 348] width 1216 height 116
click at [665, 223] on rect "Chart title" at bounding box center [873, 212] width 1216 height 155
click at [673, 430] on div "Periodic Revenue & Event Score Created with Highcharts 11.2.0 Chart title Creat…" at bounding box center [872, 665] width 1247 height 1172
click at [751, 337] on rect "Chart title" at bounding box center [873, 348] width 1216 height 116
click at [598, 365] on rect "Chart title" at bounding box center [873, 348] width 1216 height 116
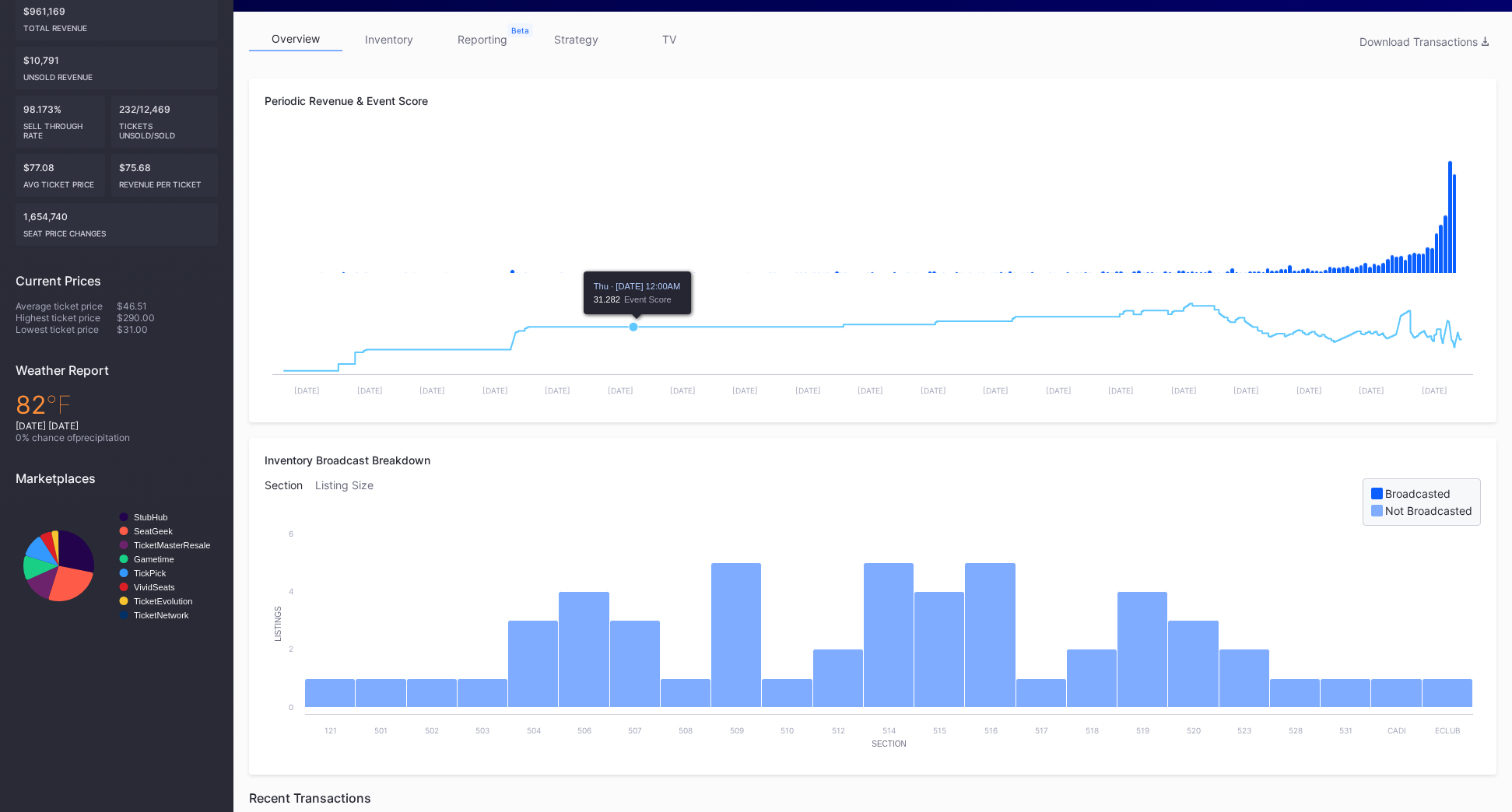
click at [637, 346] on rect "Chart title" at bounding box center [873, 348] width 1216 height 116
click at [699, 400] on rect "Chart title" at bounding box center [873, 348] width 1216 height 116
click at [675, 375] on icon "Chart title" at bounding box center [873, 375] width 1200 height 0
drag, startPoint x: 999, startPoint y: 247, endPoint x: 922, endPoint y: 247, distance: 77.0
click at [995, 247] on rect "Chart title" at bounding box center [873, 212] width 1216 height 155
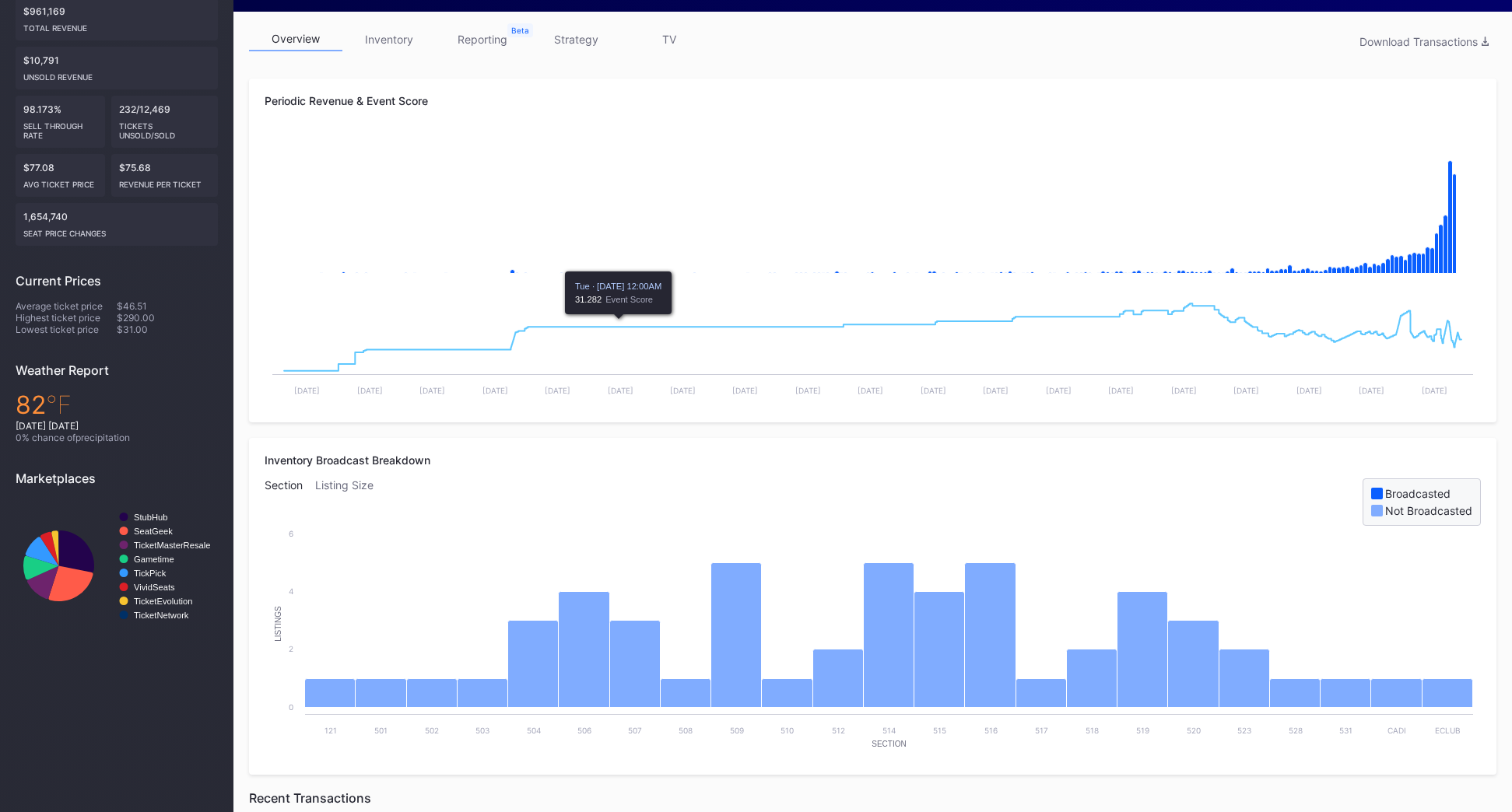
click at [788, 490] on div "Section Listing Size Broadcasted Not Broadcasted" at bounding box center [873, 503] width 1216 height 48
click at [624, 342] on rect "Chart title" at bounding box center [873, 348] width 1216 height 116
drag, startPoint x: 622, startPoint y: 322, endPoint x: 600, endPoint y: 326, distance: 22.4
click at [622, 322] on icon "Chart title" at bounding box center [872, 336] width 1178 height 67
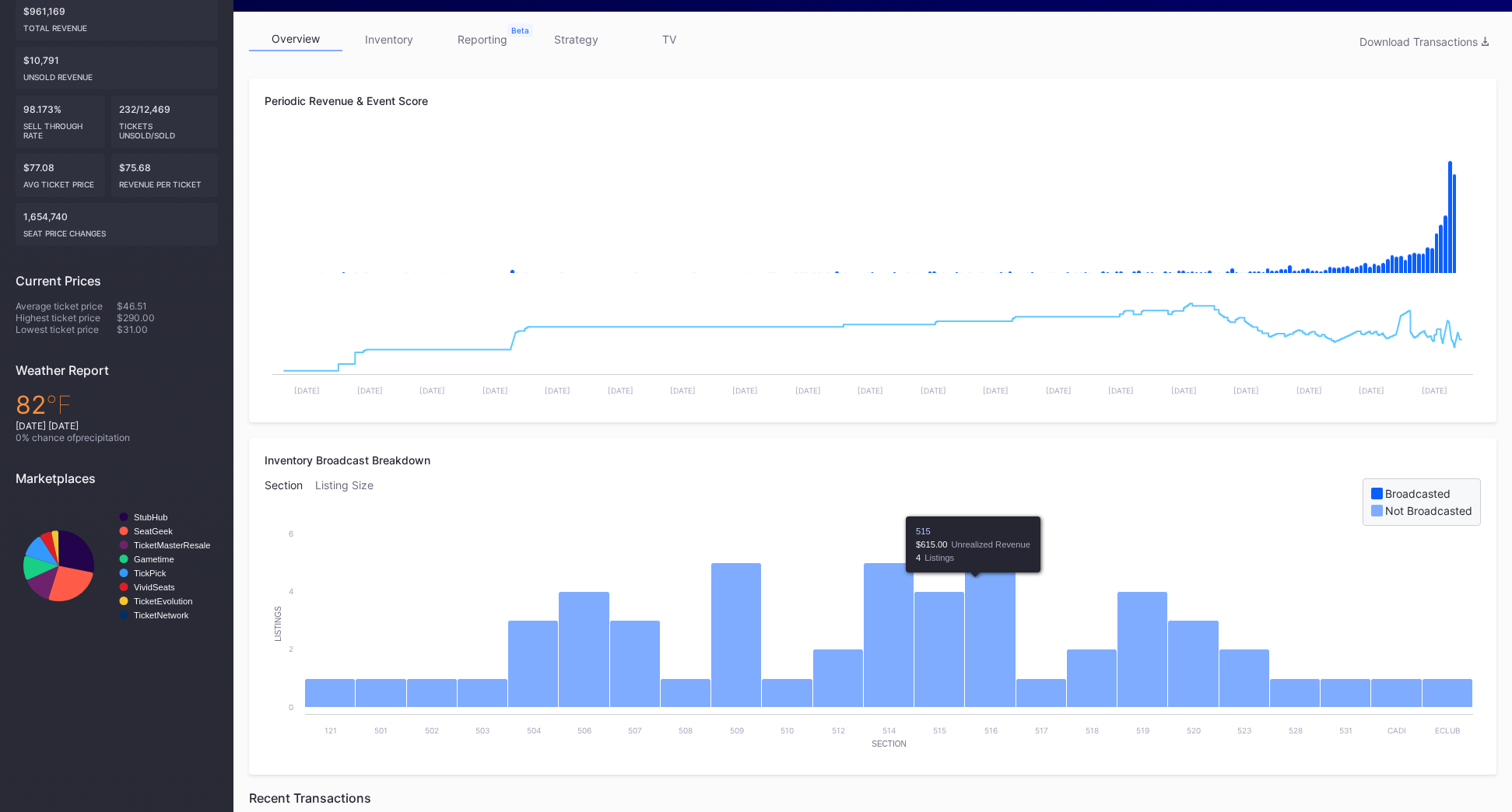
click at [922, 491] on rect "Chart title" at bounding box center [873, 643] width 1216 height 234
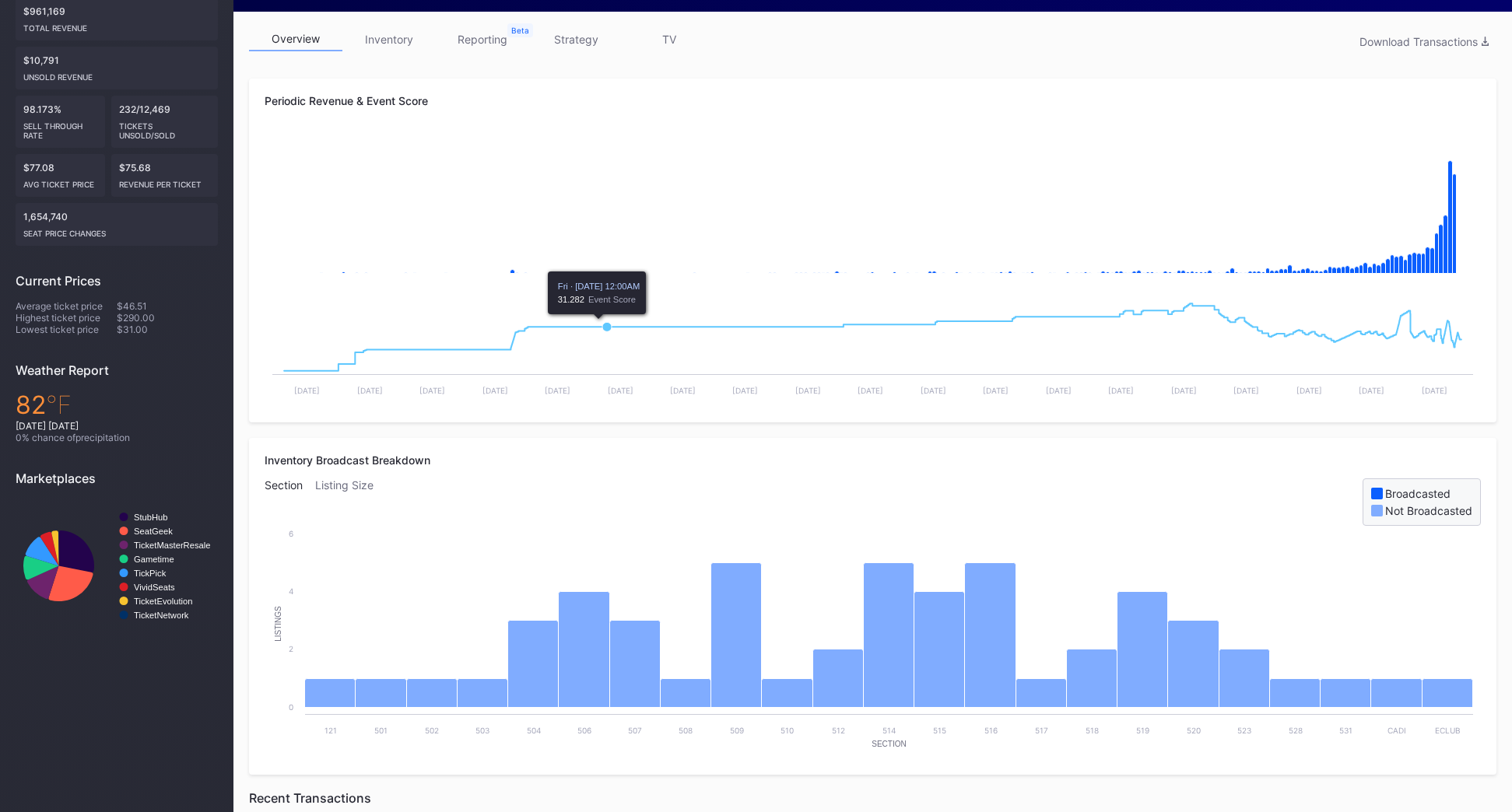
click at [620, 306] on rect "Chart title" at bounding box center [873, 348] width 1216 height 116
click at [519, 344] on icon "Chart title" at bounding box center [872, 336] width 1178 height 67
click at [628, 355] on rect "Chart title" at bounding box center [873, 348] width 1216 height 116
click at [590, 357] on rect "Chart title" at bounding box center [873, 348] width 1216 height 116
drag, startPoint x: 655, startPoint y: 209, endPoint x: 636, endPoint y: 244, distance: 39.8
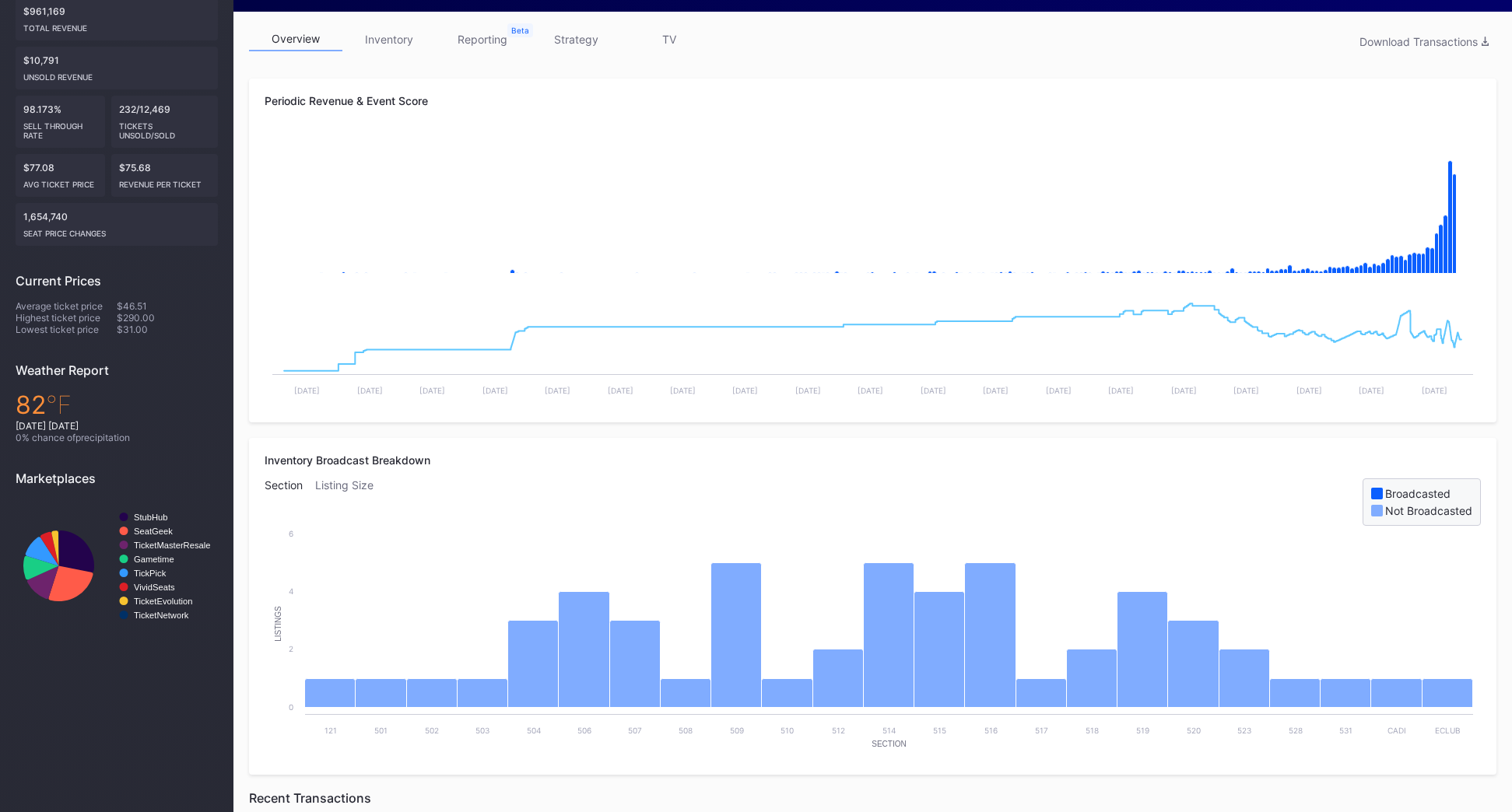
click at [655, 209] on rect "Chart title" at bounding box center [873, 212] width 1216 height 155
drag, startPoint x: 906, startPoint y: 430, endPoint x: 854, endPoint y: 430, distance: 52.0
click at [906, 430] on div "Periodic Revenue & Event Score Created with Highcharts 11.2.0 Chart title Creat…" at bounding box center [872, 665] width 1247 height 1172
click at [602, 359] on rect "Chart title" at bounding box center [873, 348] width 1216 height 116
click at [615, 451] on div "Inventory Broadcast Breakdown Section Listing Size Broadcasted Not Broadcasted …" at bounding box center [872, 606] width 1247 height 337
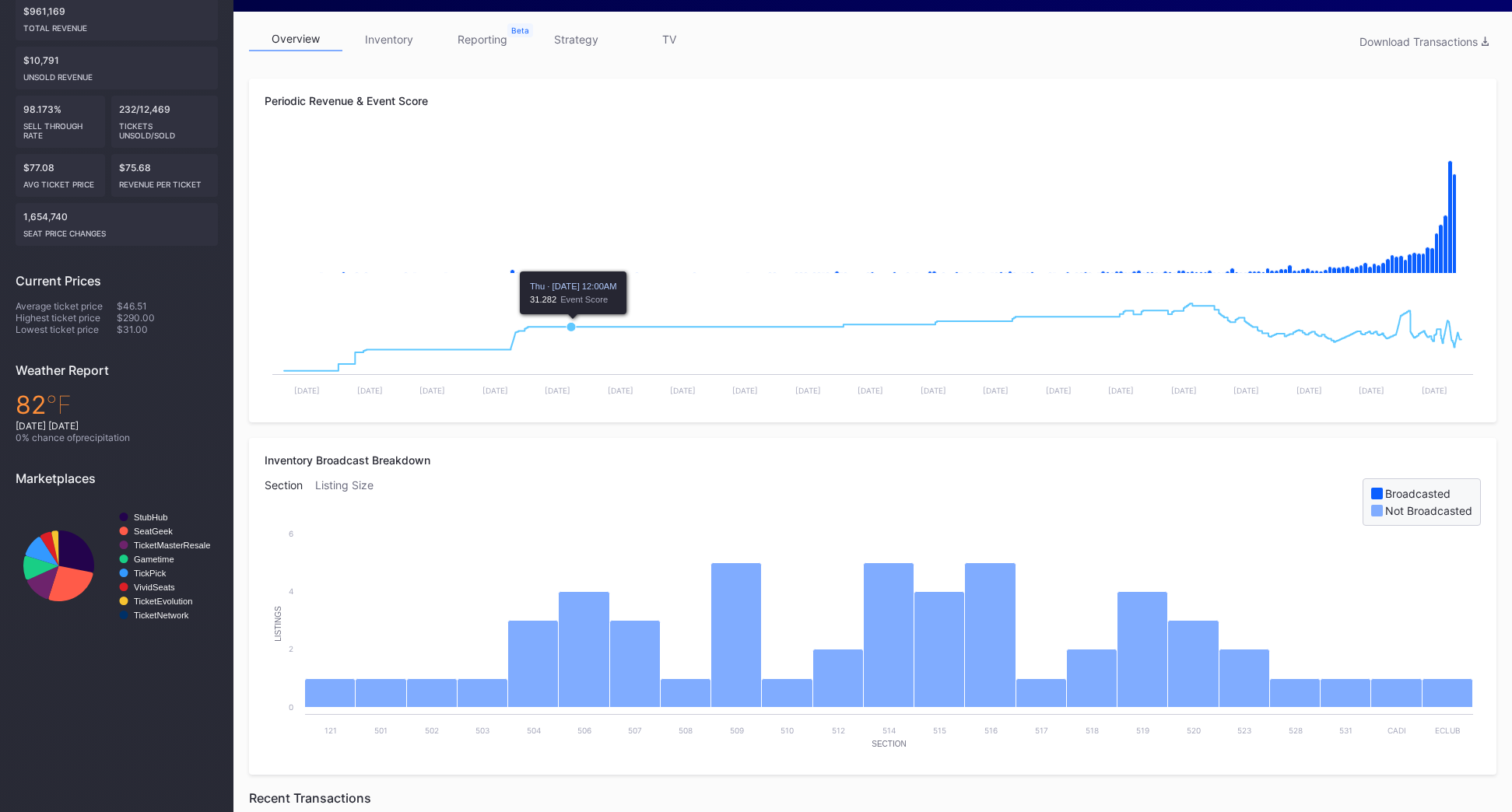
click at [569, 358] on rect "Chart title" at bounding box center [873, 348] width 1216 height 116
